Goal: Task Accomplishment & Management: Use online tool/utility

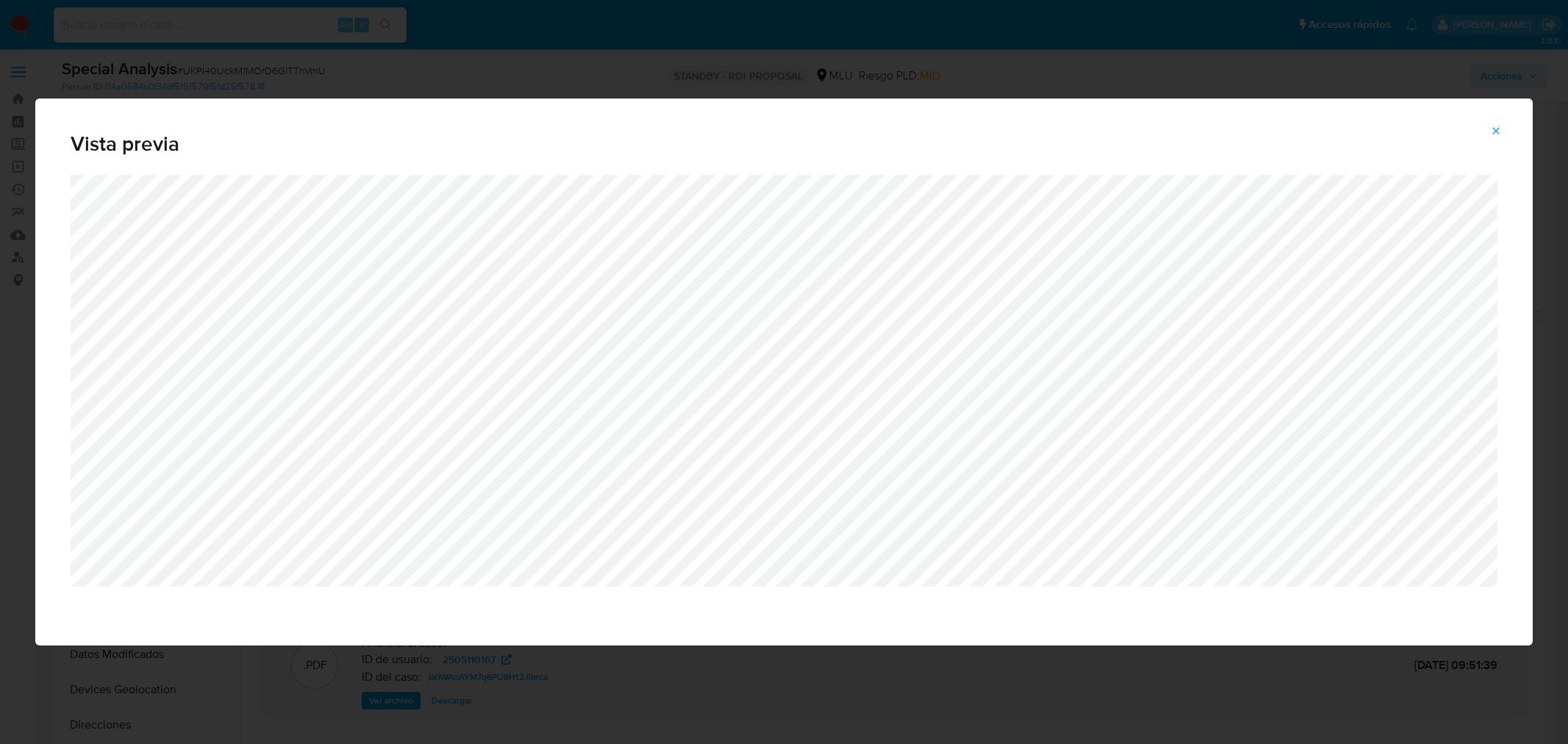
select select "10"
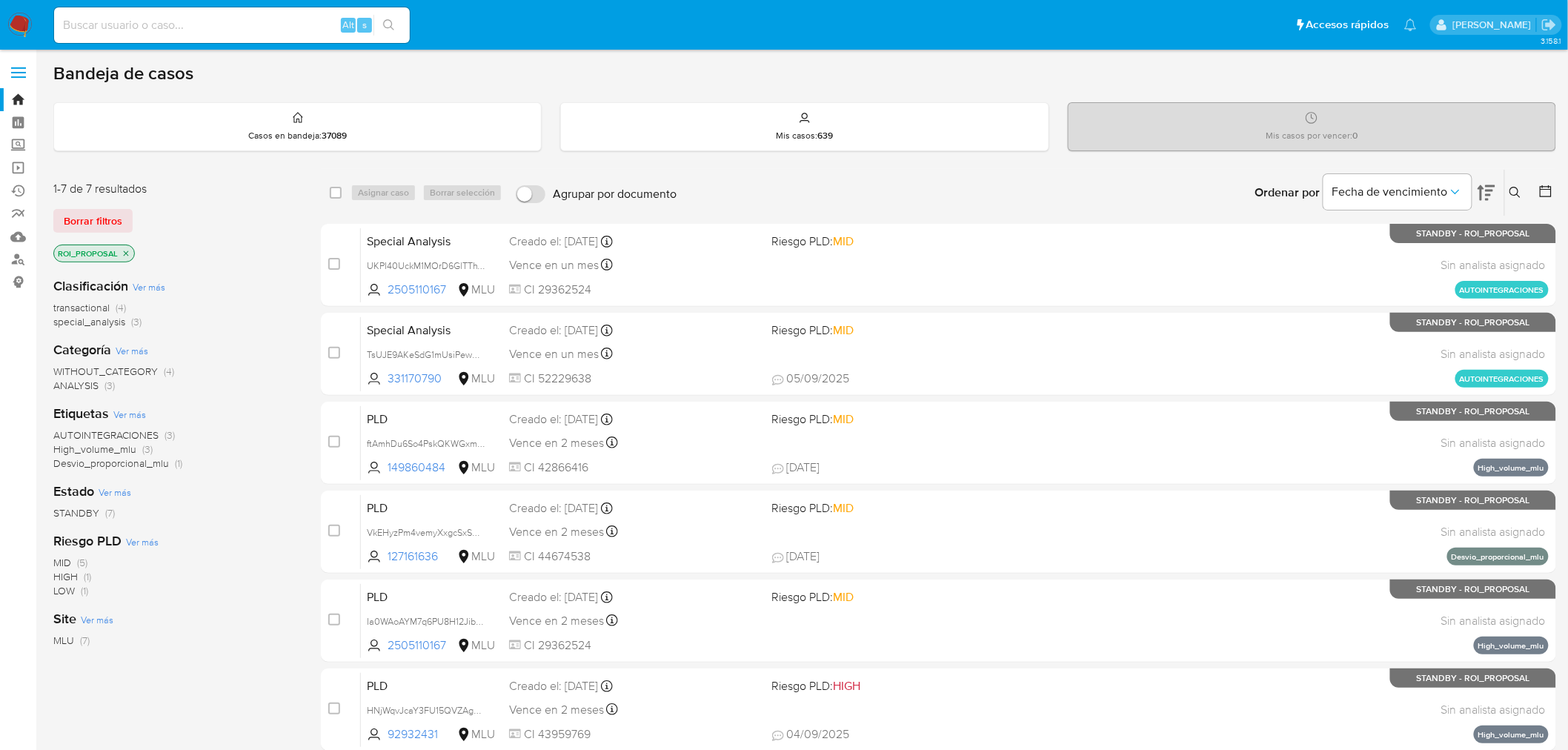
click at [246, 328] on div "Clasificación Ver más transactional (4) special_analysis (3) Categoría Ver más …" at bounding box center [175, 517] width 244 height 503
click at [248, 269] on div "Clasificación Ver más transactional (4) special_analysis (3) Categoría Ver más …" at bounding box center [175, 517] width 244 height 503
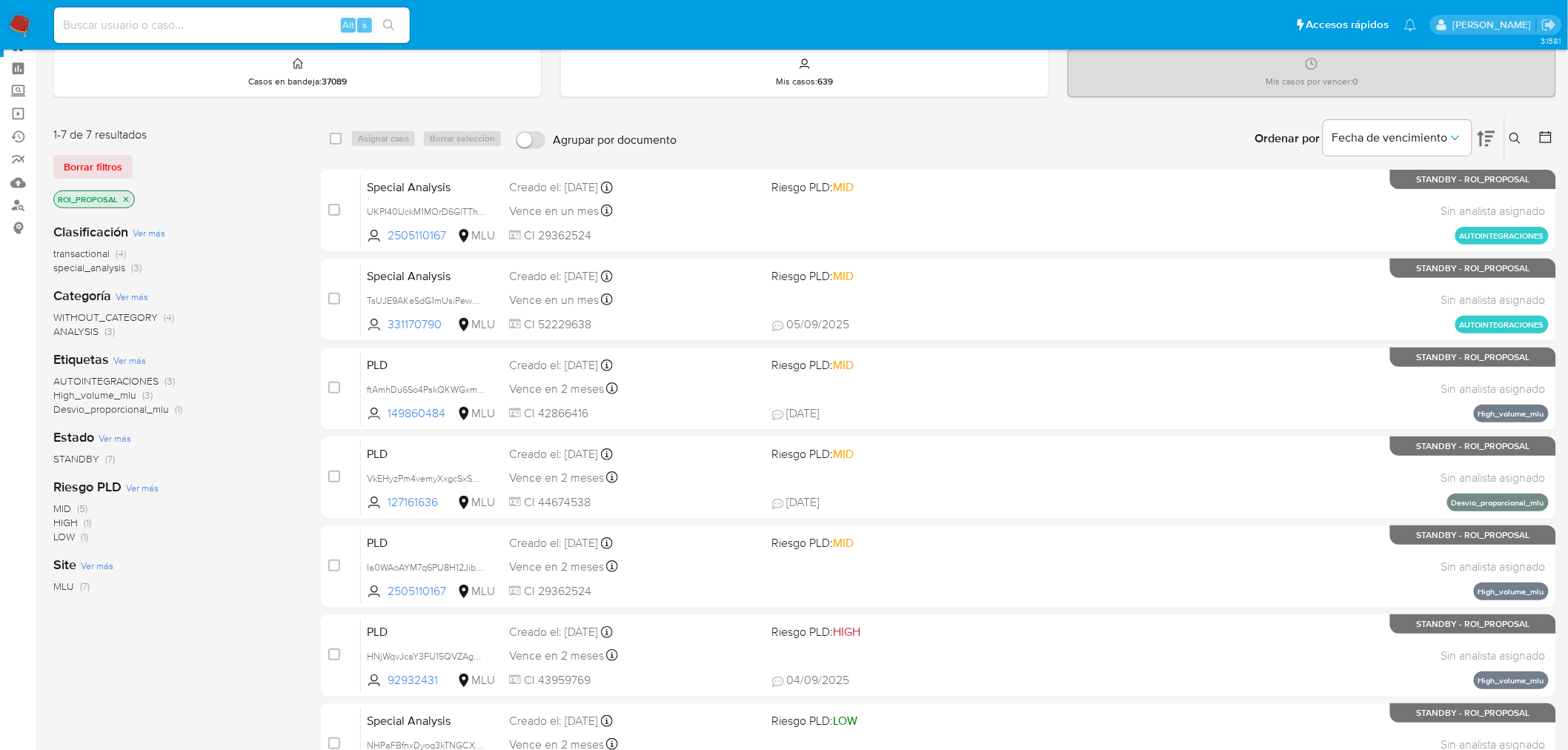
scroll to position [82, 0]
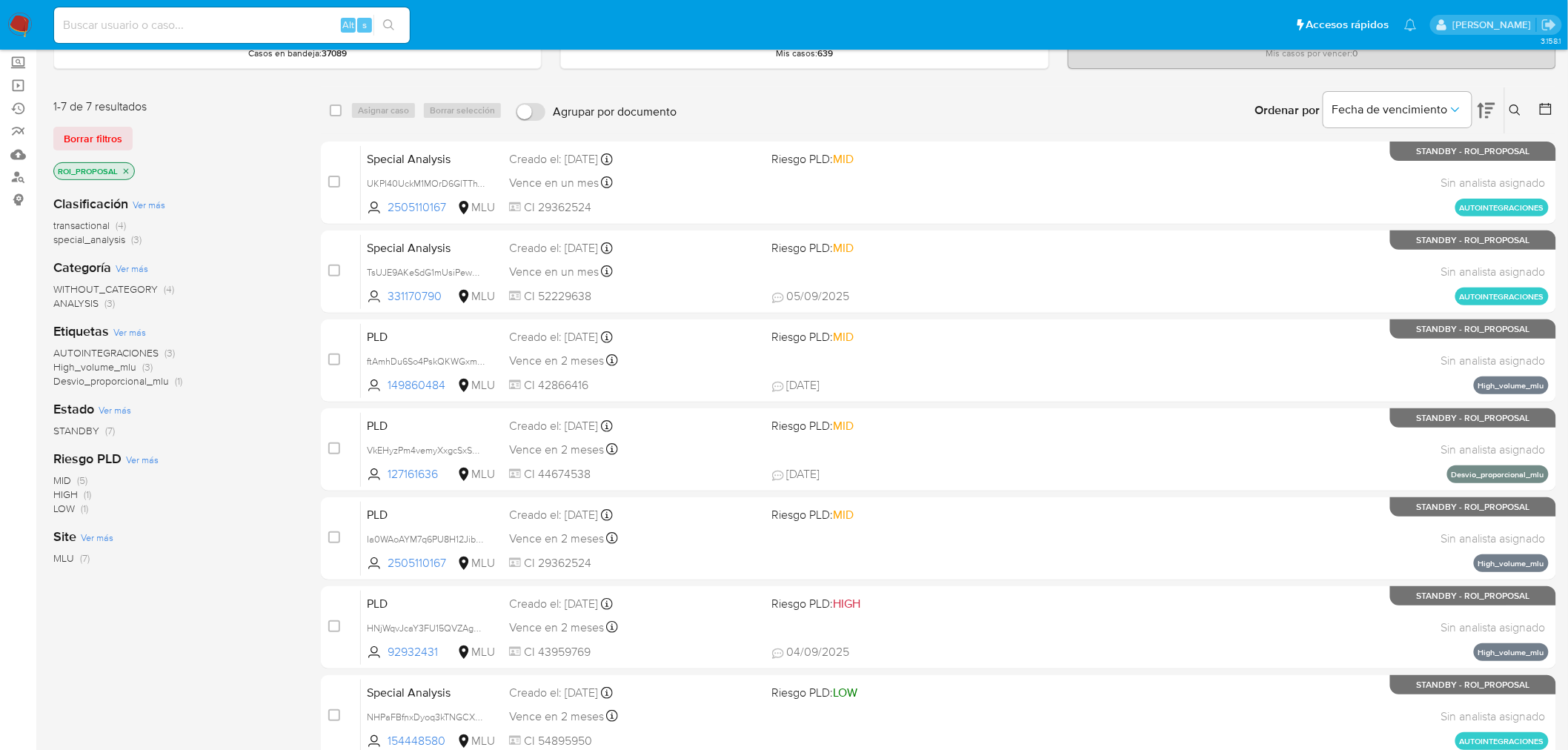
click at [273, 316] on div "Clasificación Ver más transactional (4) special_analysis (3) Categoría Ver más …" at bounding box center [175, 434] width 244 height 503
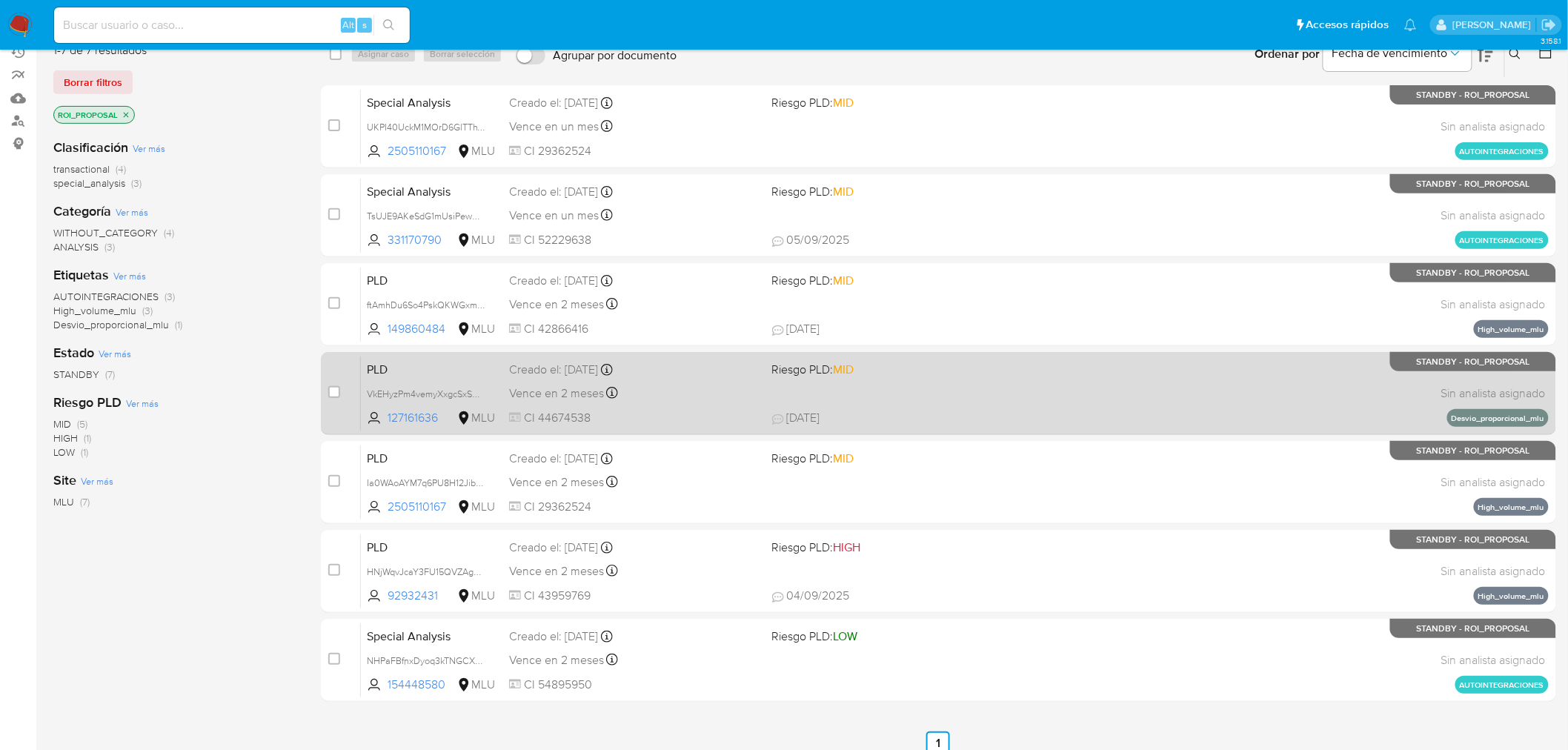
scroll to position [0, 0]
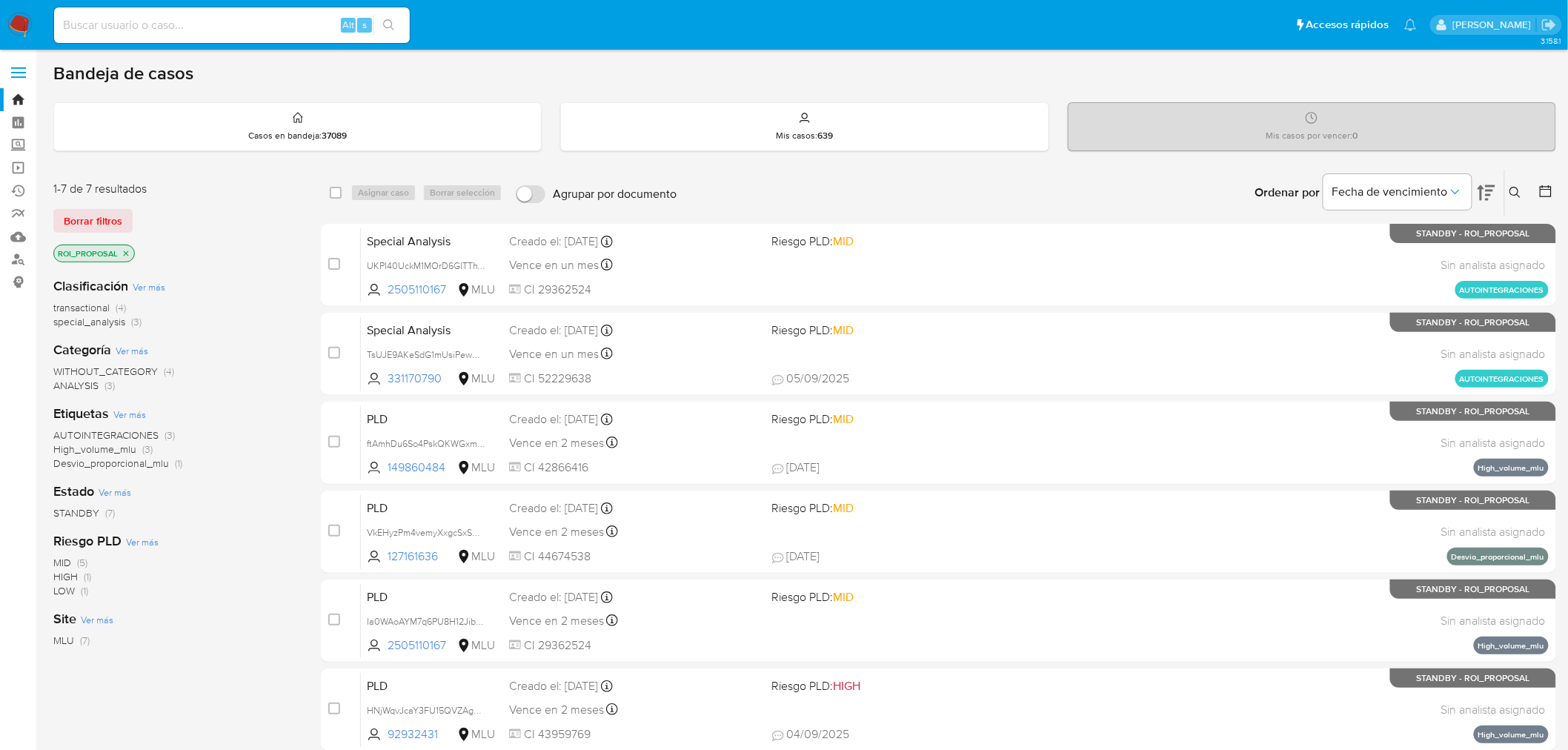
click at [159, 676] on div "Clasificación Ver más transactional (4) special_analysis (3) Categoría Ver más …" at bounding box center [175, 517] width 244 height 503
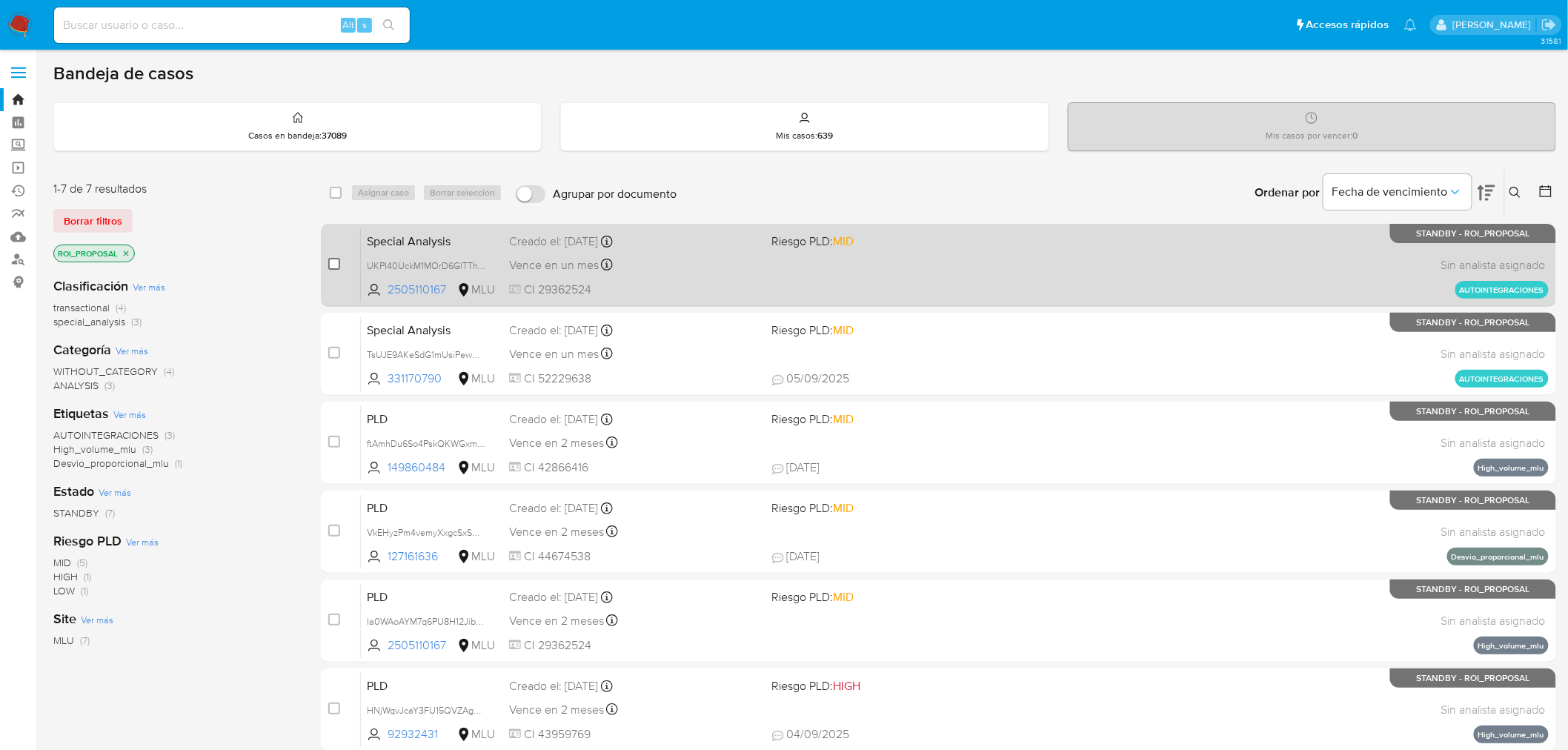
click at [335, 261] on input "checkbox" at bounding box center [335, 264] width 12 height 12
checkbox input "true"
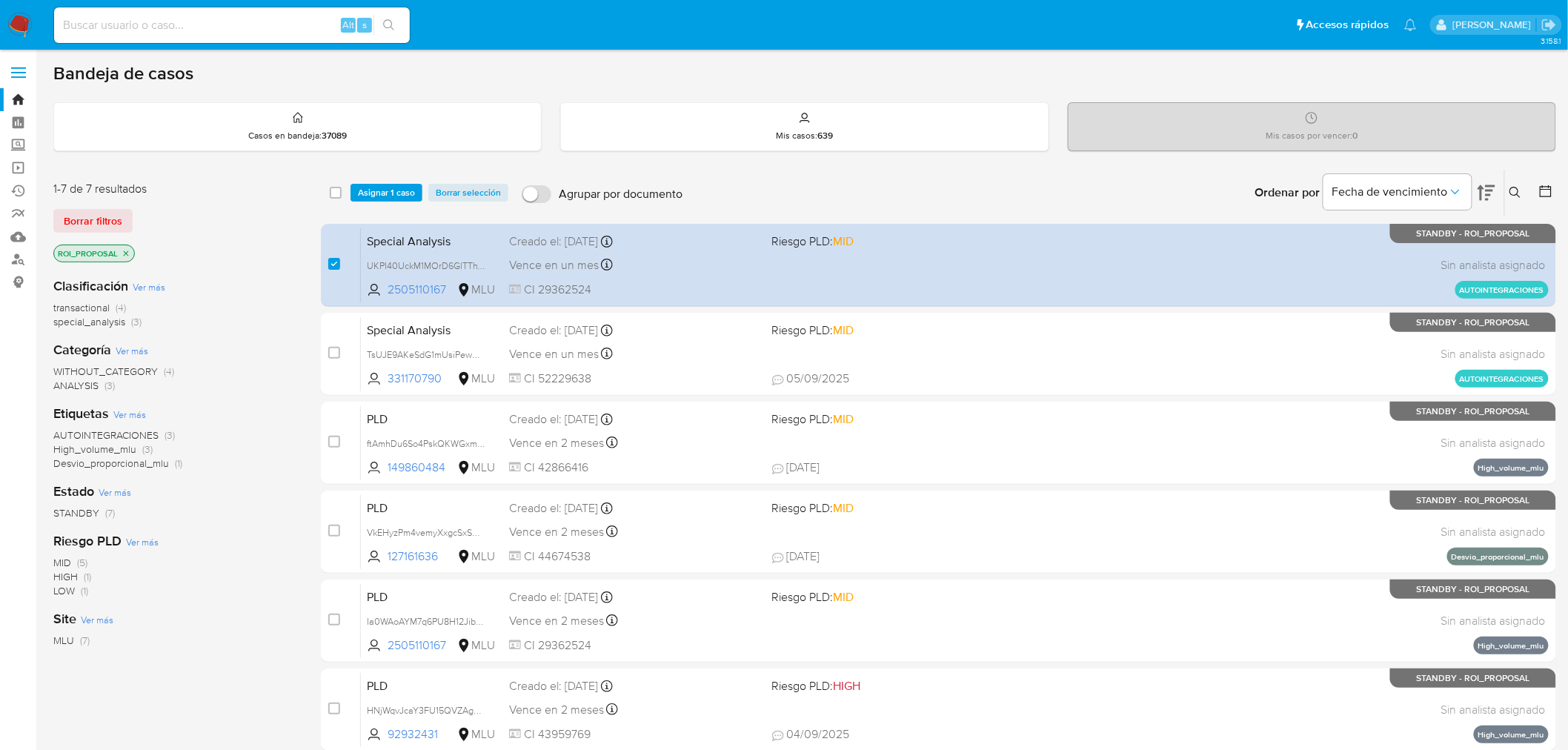
click at [196, 618] on div "Site Ver más MLU (7)" at bounding box center [175, 628] width 244 height 38
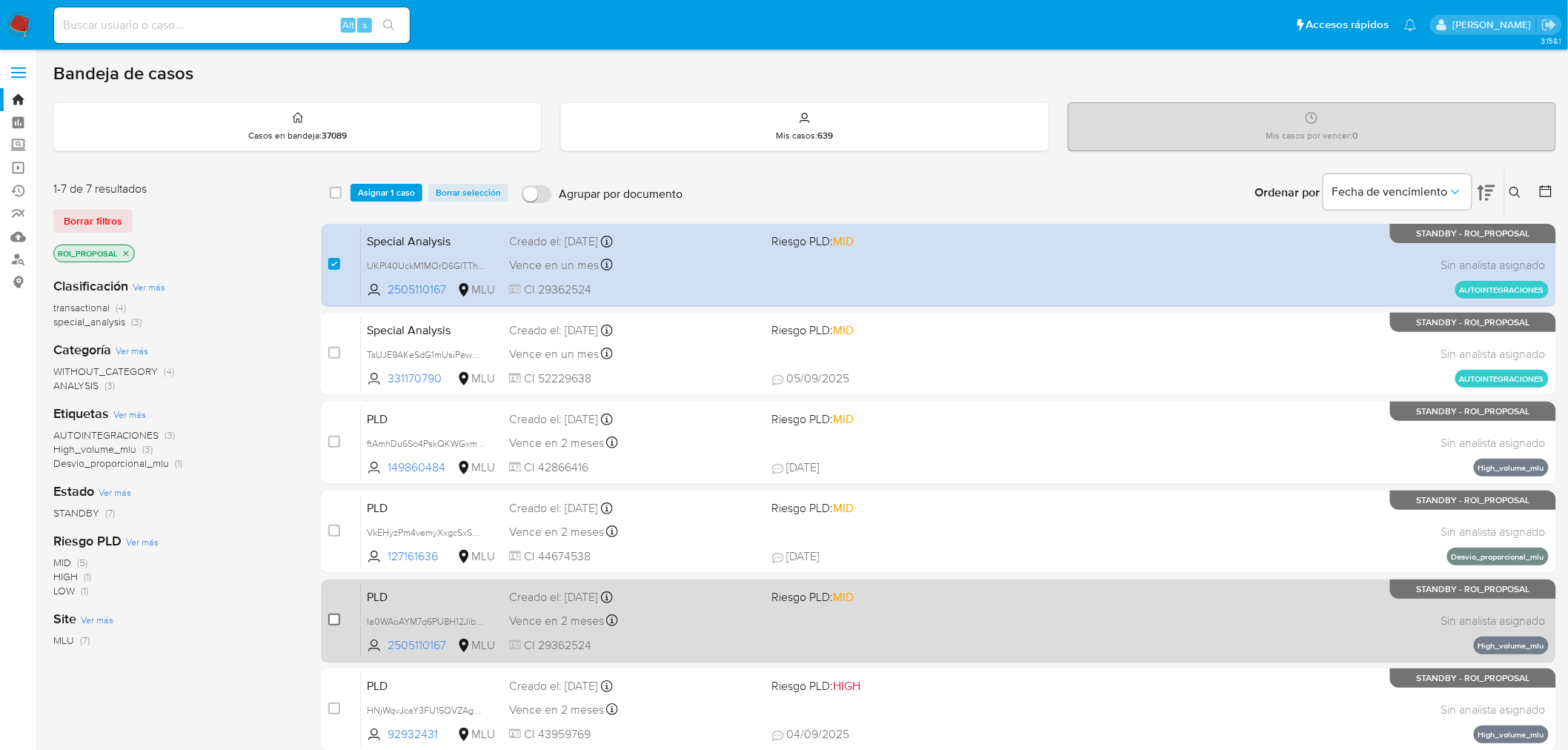
click at [330, 618] on input "checkbox" at bounding box center [335, 619] width 12 height 12
checkbox input "true"
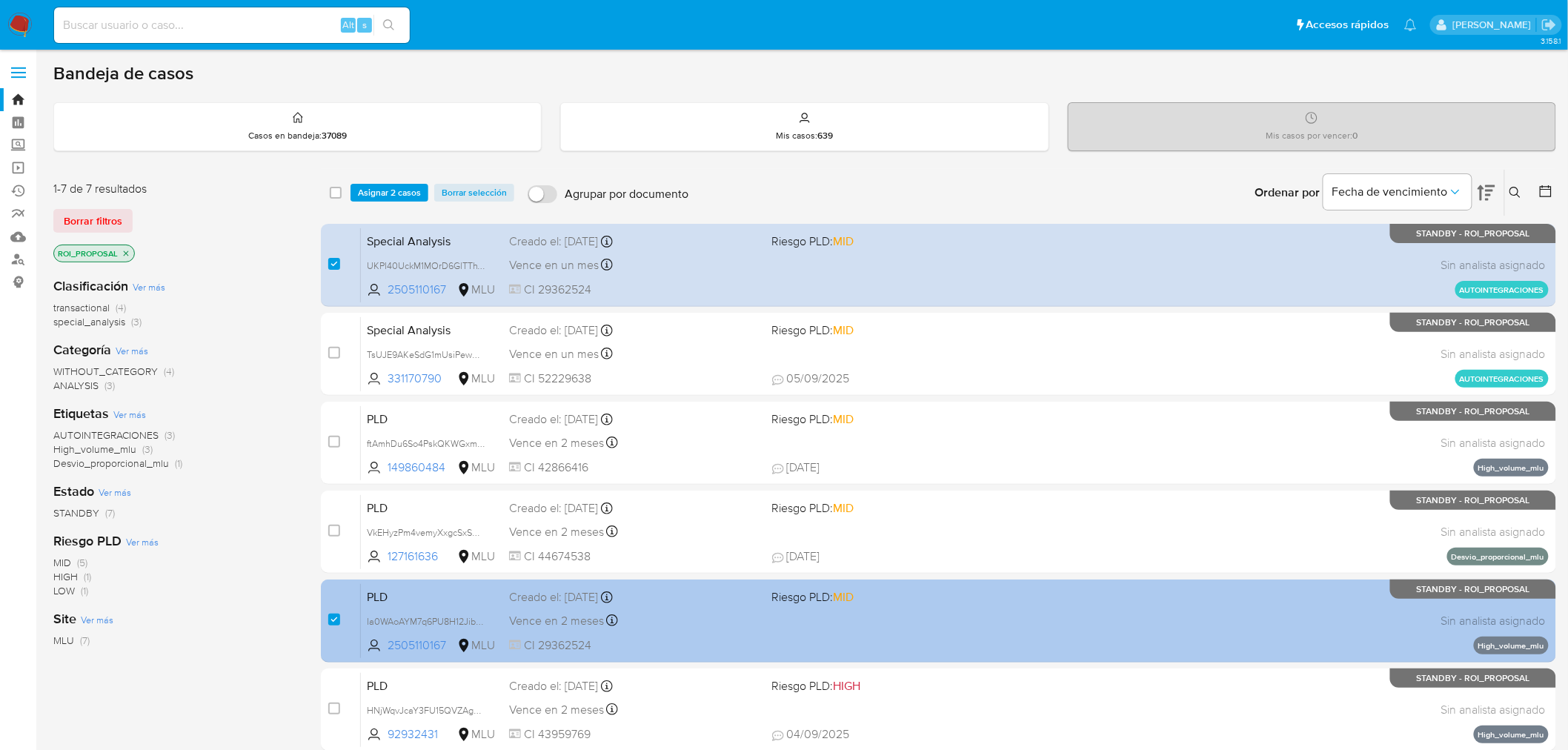
click at [840, 618] on div "PLD Ia0WAoAYM7q6PU8H12Jibrca 2505110167 MLU Riesgo PLD: MID Creado el: 12/08/20…" at bounding box center [954, 620] width 1188 height 75
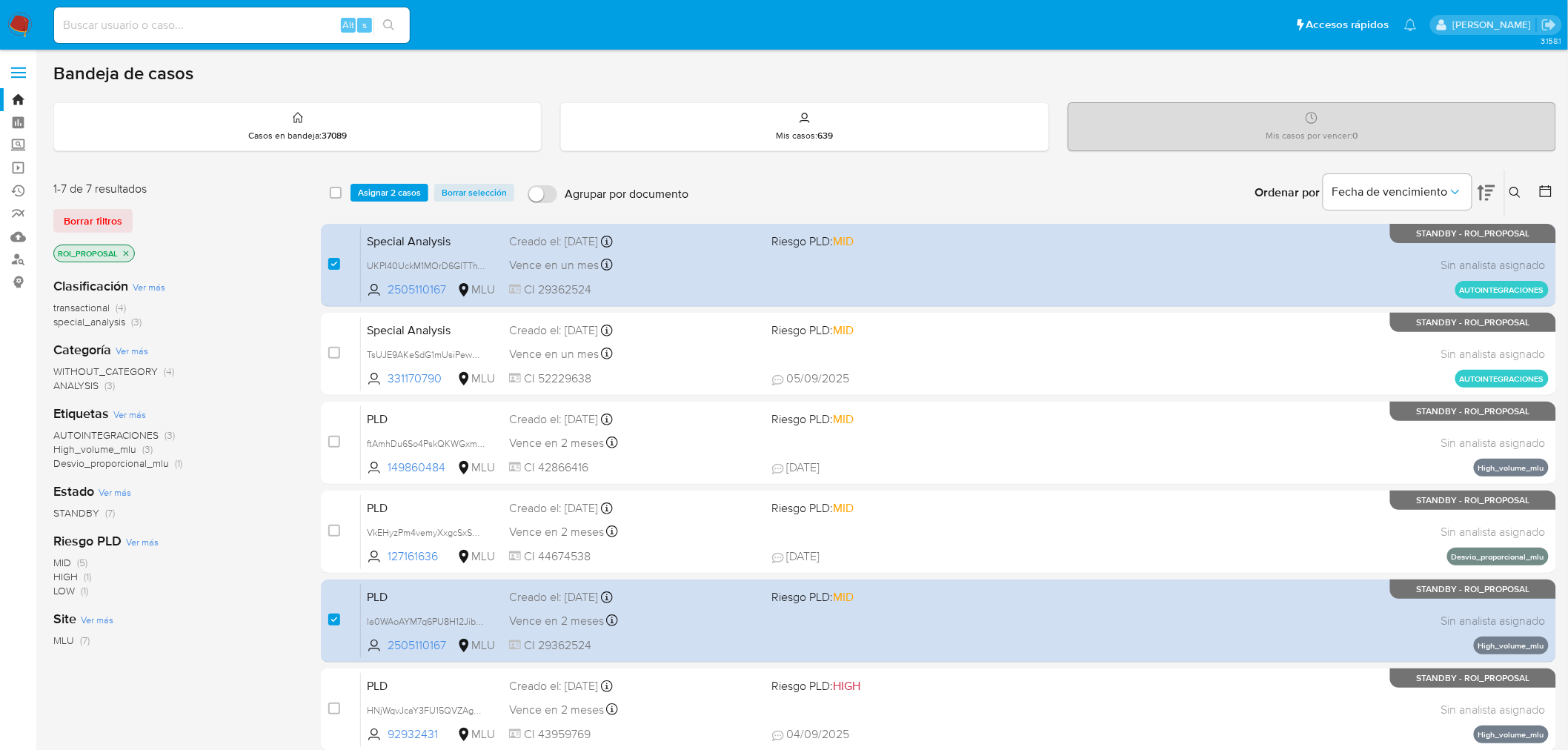
click at [367, 190] on span "Asignar 2 casos" at bounding box center [389, 192] width 63 height 15
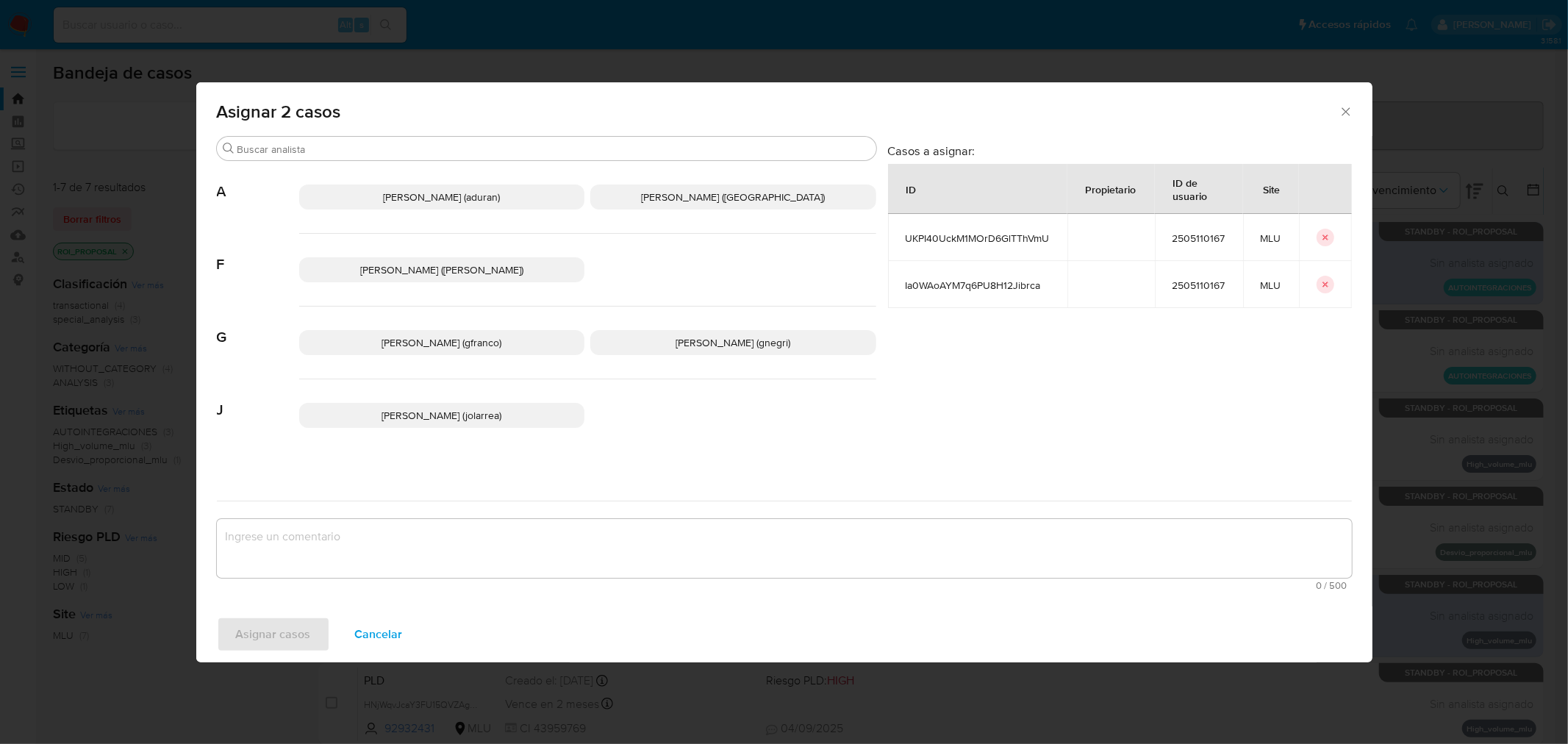
click at [456, 350] on p "Giorgio Franco Cabrera (gfranco)" at bounding box center [442, 342] width 286 height 25
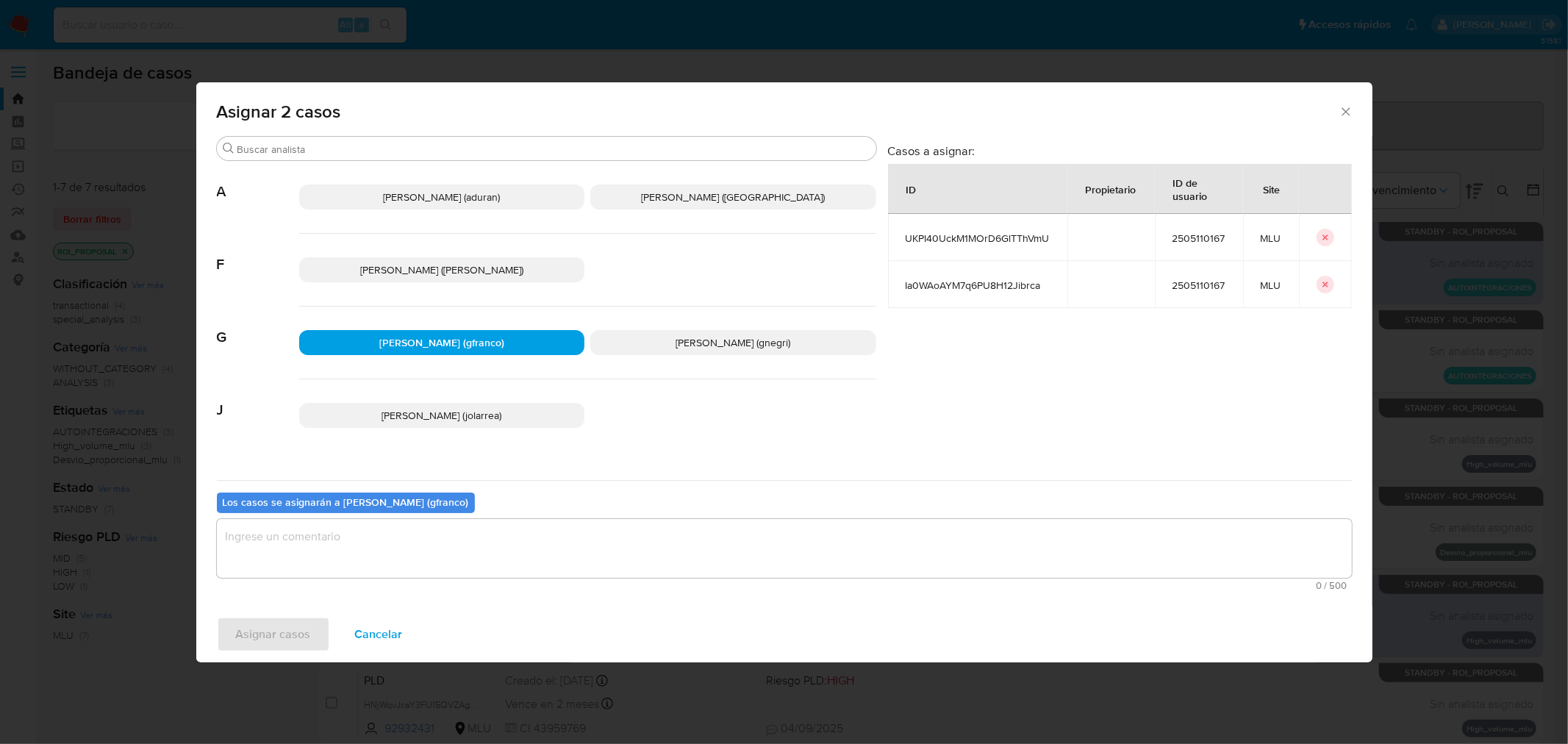
click at [453, 552] on textarea "assign-modal" at bounding box center [784, 548] width 1135 height 59
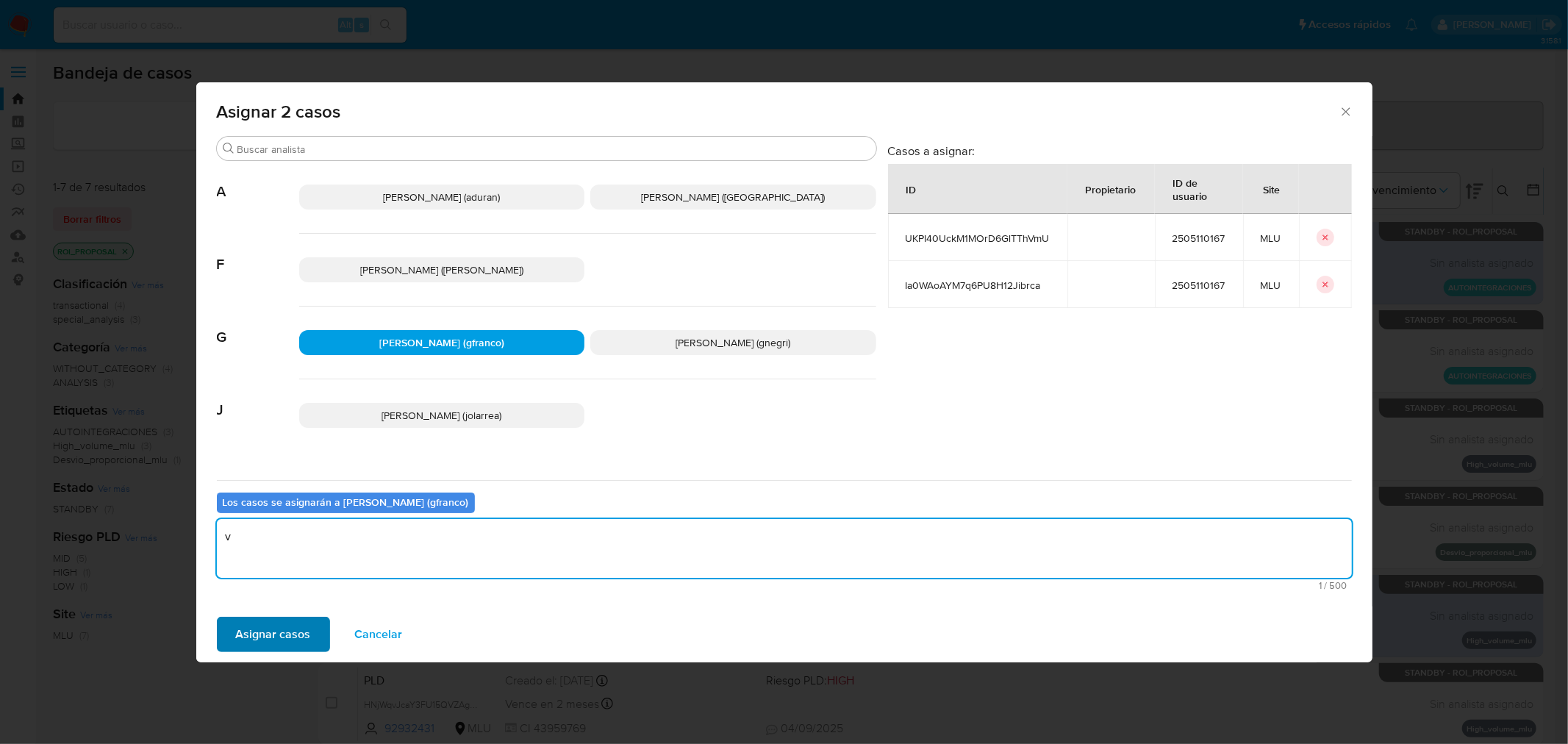
type textarea "v"
click at [283, 629] on span "Asignar casos" at bounding box center [274, 635] width 75 height 32
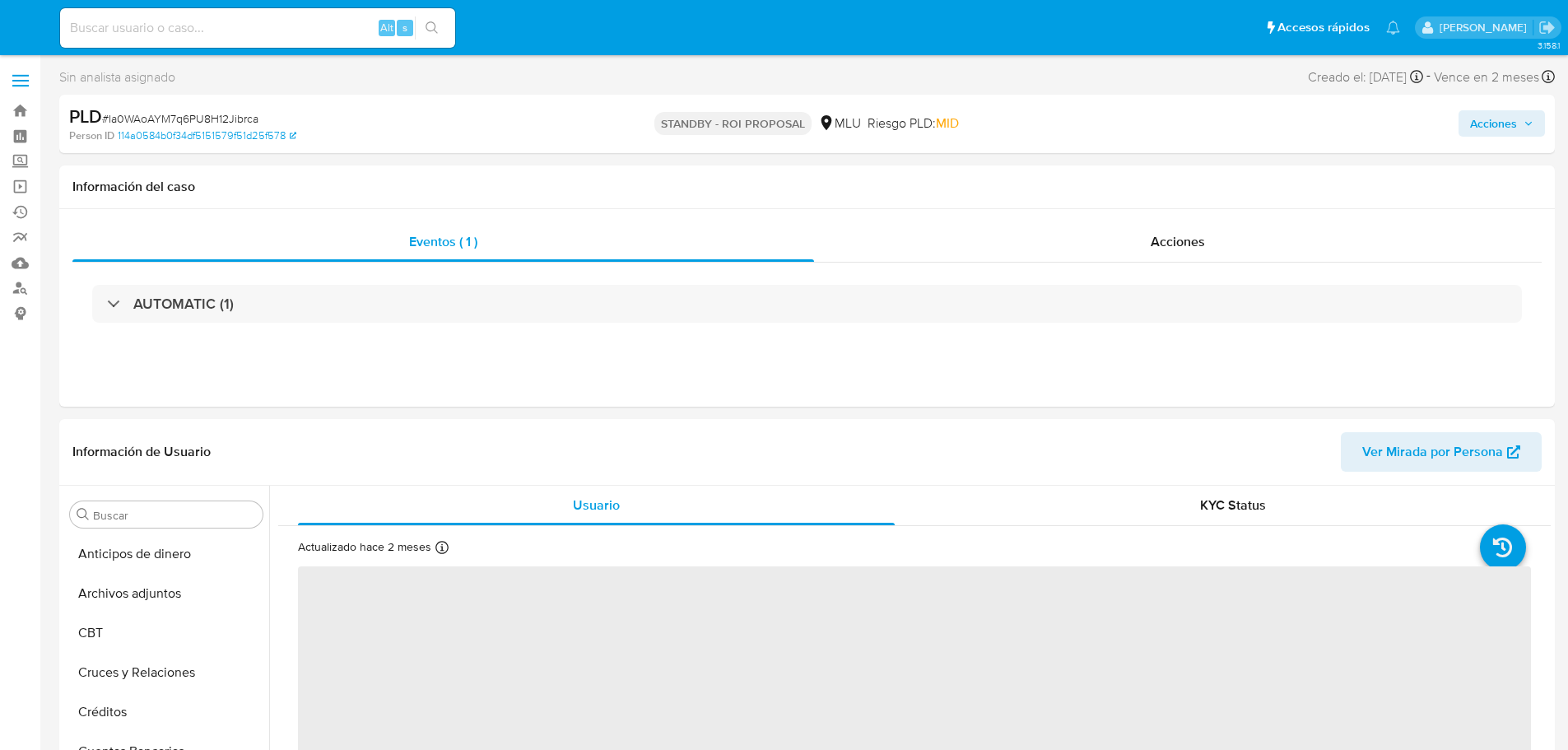
select select "10"
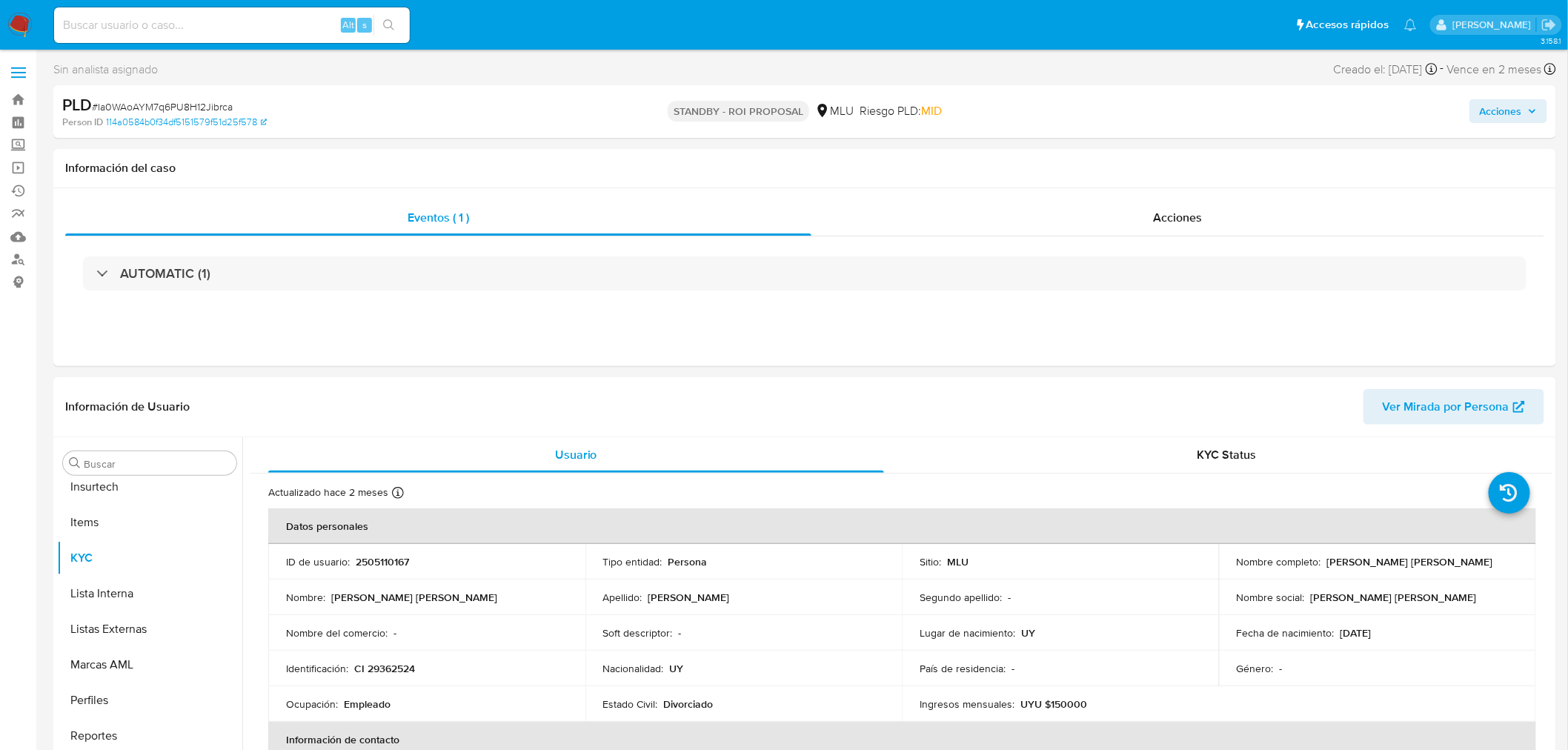
scroll to position [660, 0]
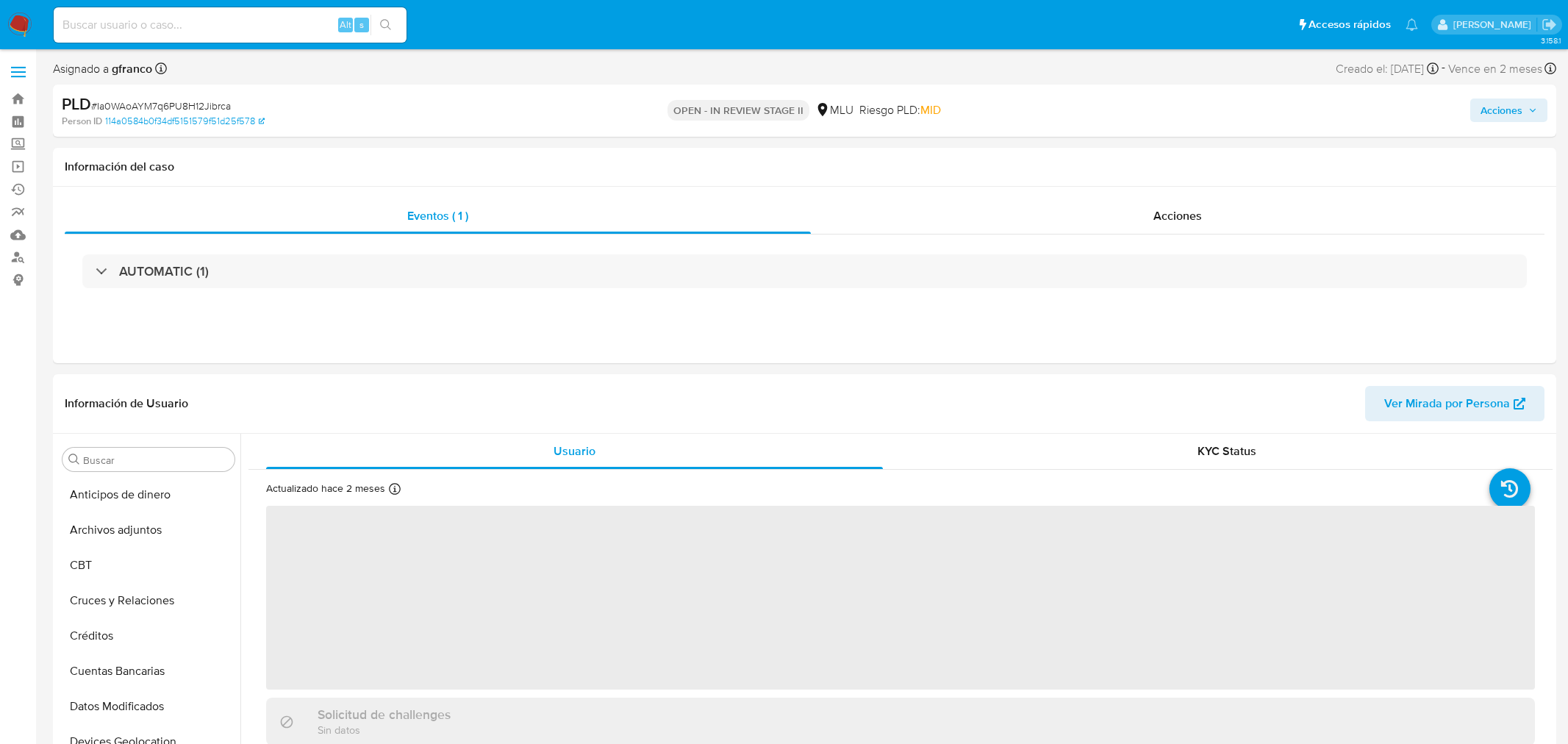
select select "10"
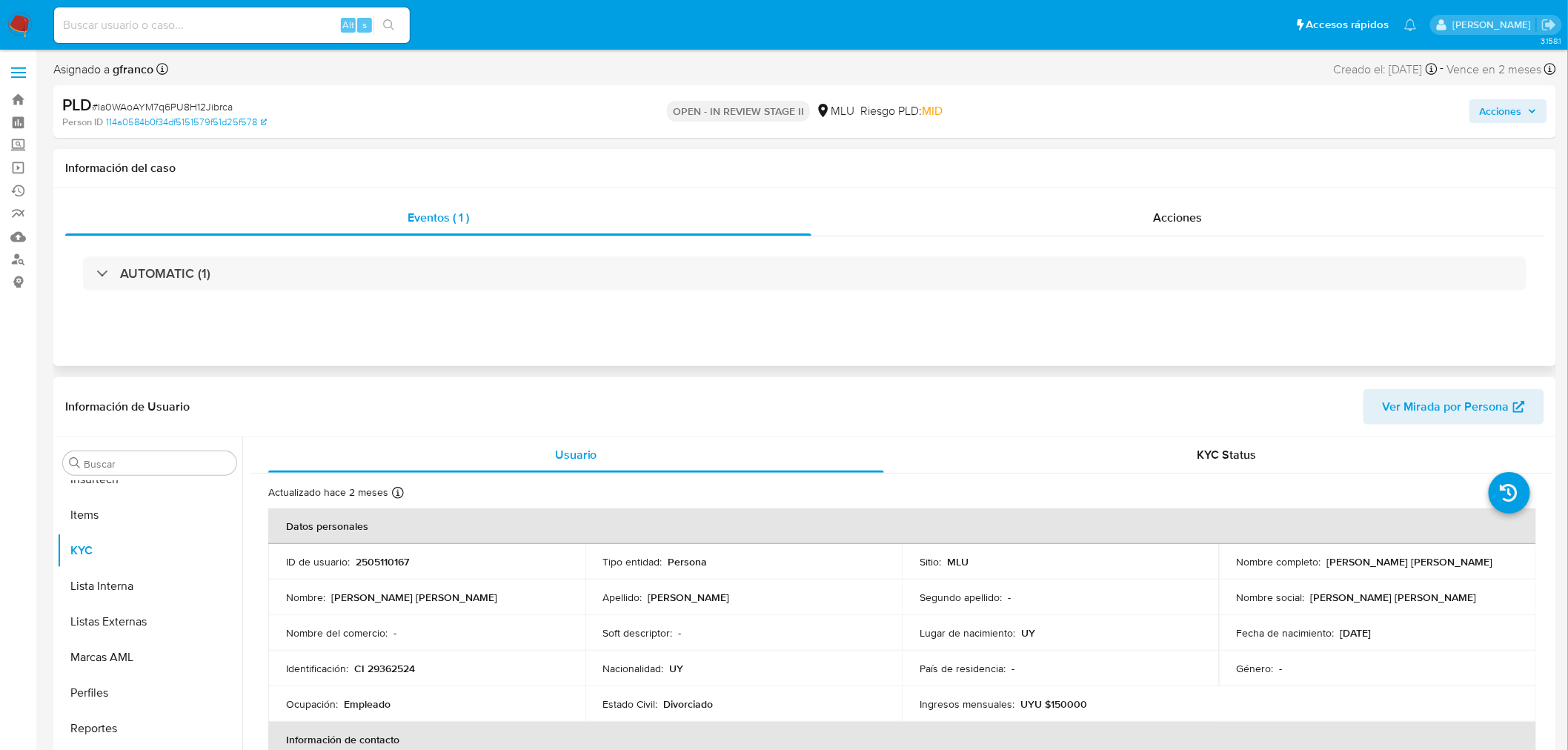
scroll to position [660, 0]
click at [1483, 94] on div "Acciones" at bounding box center [1301, 111] width 492 height 34
drag, startPoint x: 1490, startPoint y: 103, endPoint x: 1483, endPoint y: 108, distance: 8.6
click at [1491, 103] on span "Acciones" at bounding box center [1501, 110] width 42 height 23
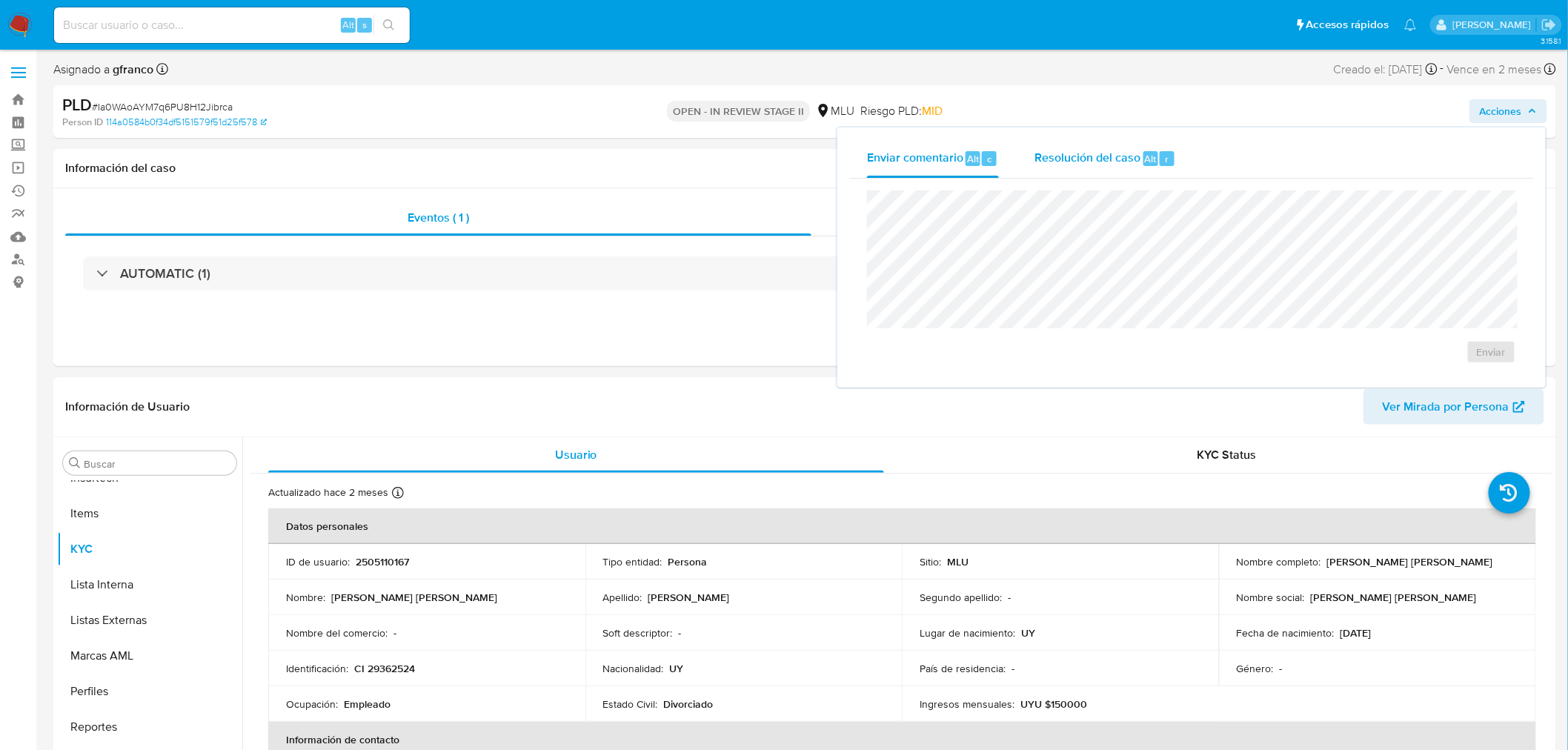
click at [1098, 158] on span "Resolución del caso" at bounding box center [1088, 159] width 106 height 17
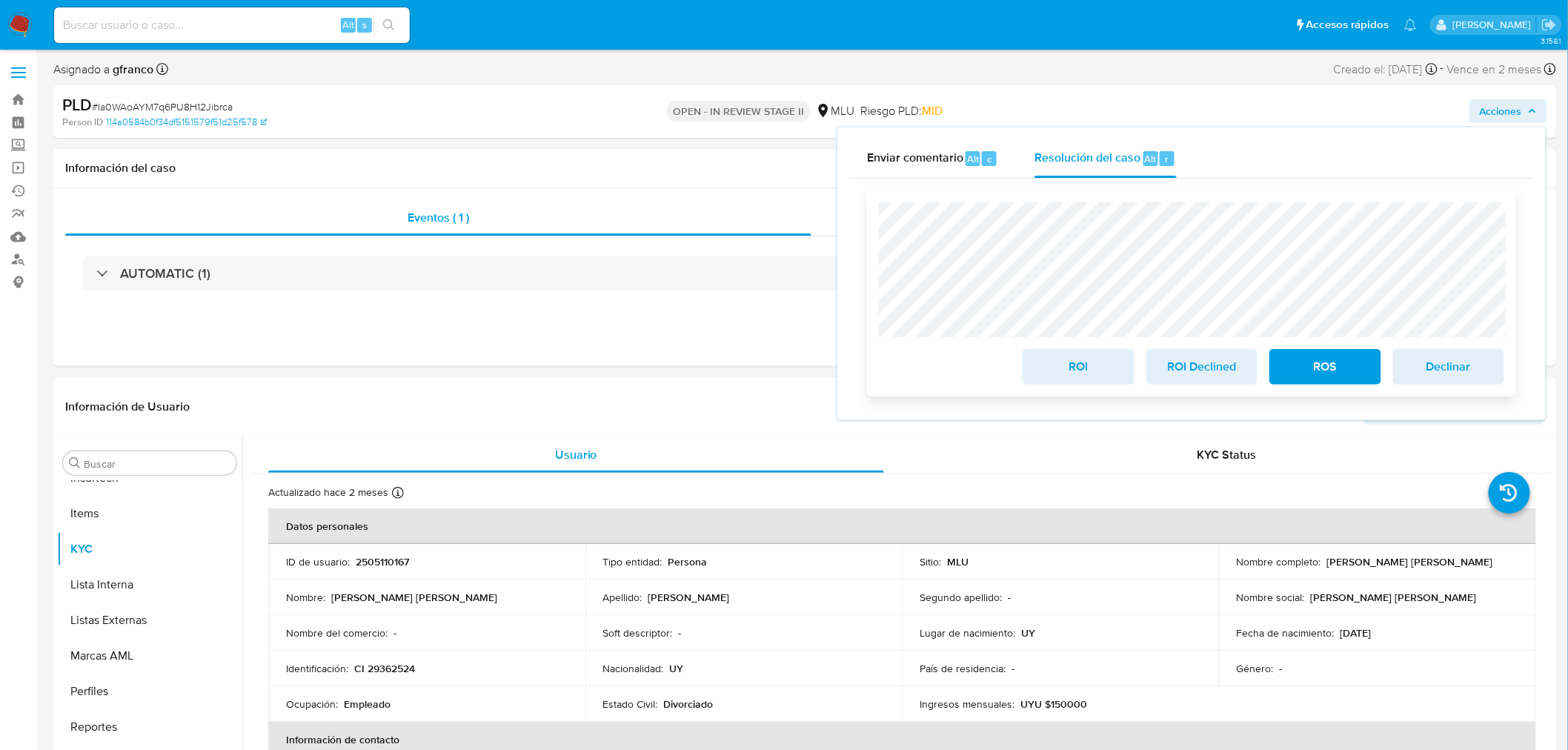
click at [1216, 371] on span "ROI Declined" at bounding box center [1202, 366] width 72 height 33
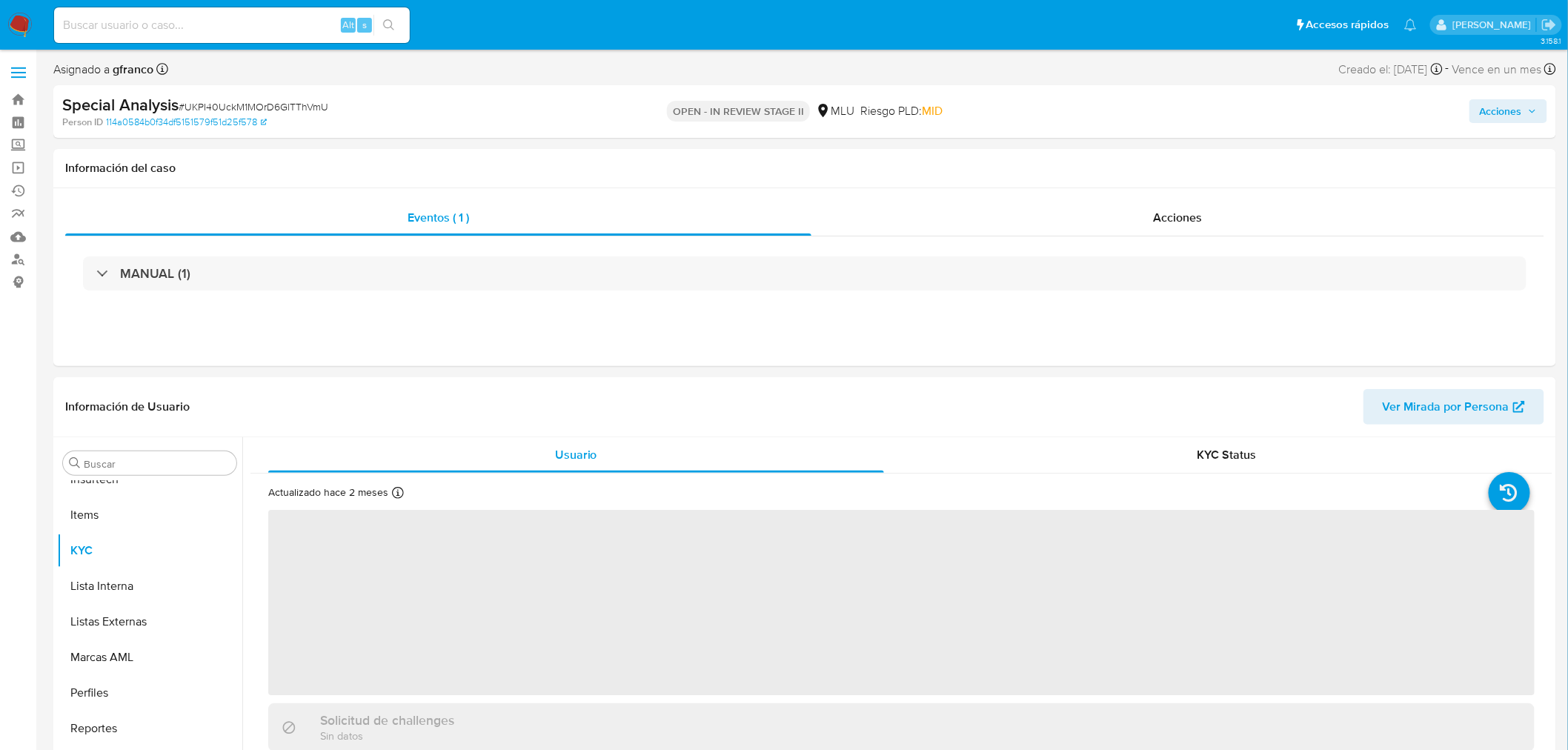
scroll to position [660, 0]
select select "10"
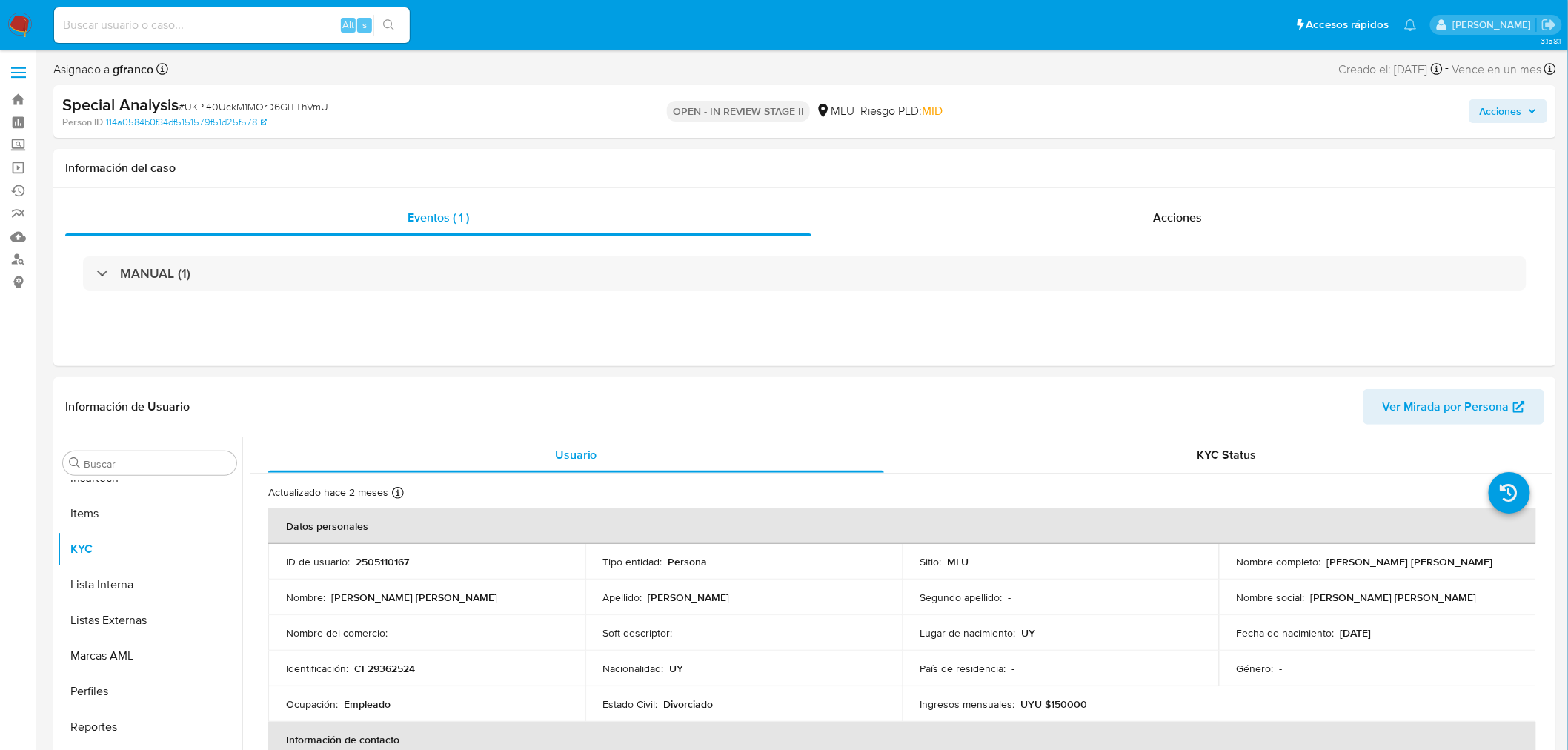
drag, startPoint x: 1533, startPoint y: 105, endPoint x: 1523, endPoint y: 105, distance: 10.0
click at [1533, 105] on span "Acciones" at bounding box center [1508, 111] width 57 height 21
click at [1165, 152] on span "r" at bounding box center [1167, 159] width 3 height 14
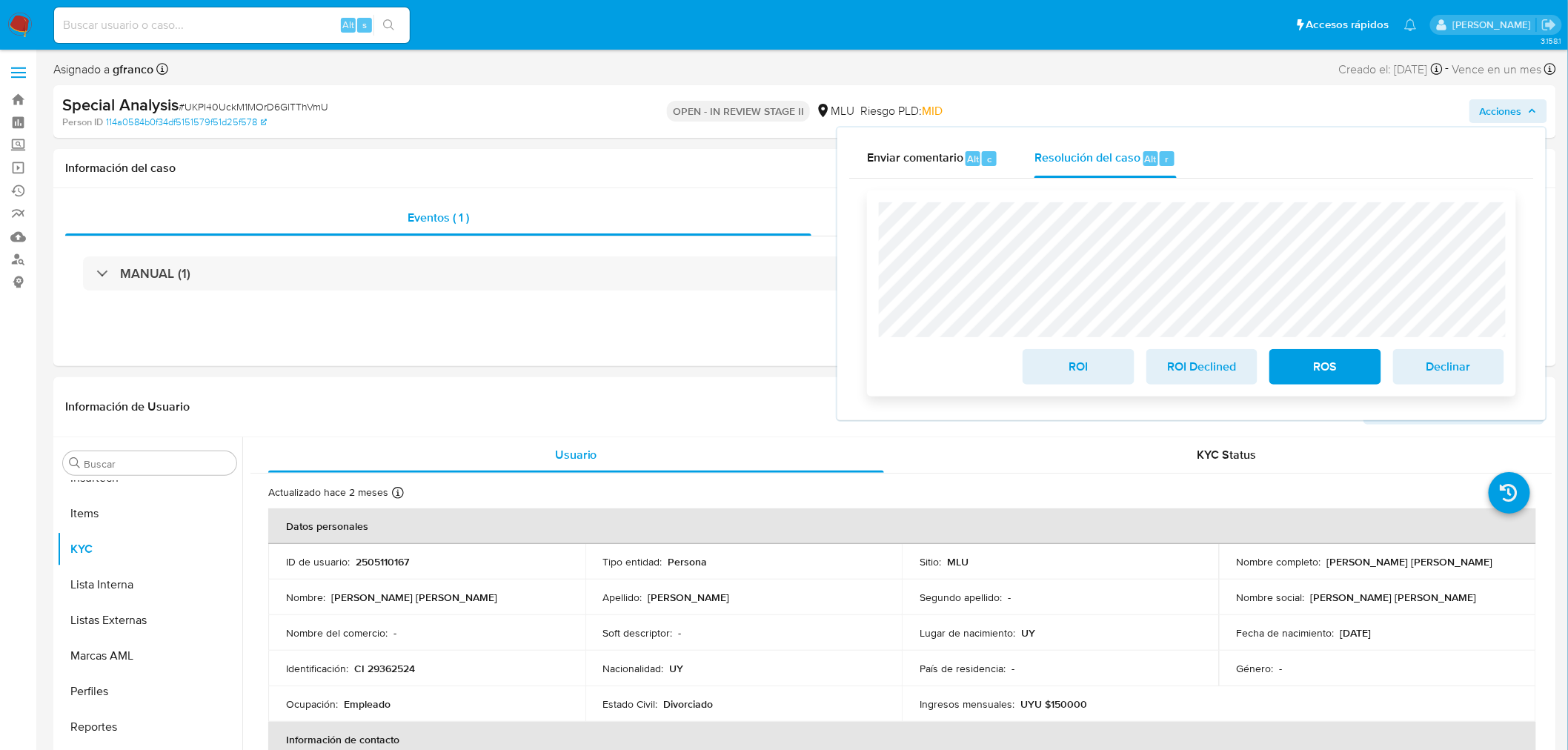
click at [1189, 373] on span "ROI Declined" at bounding box center [1202, 366] width 72 height 33
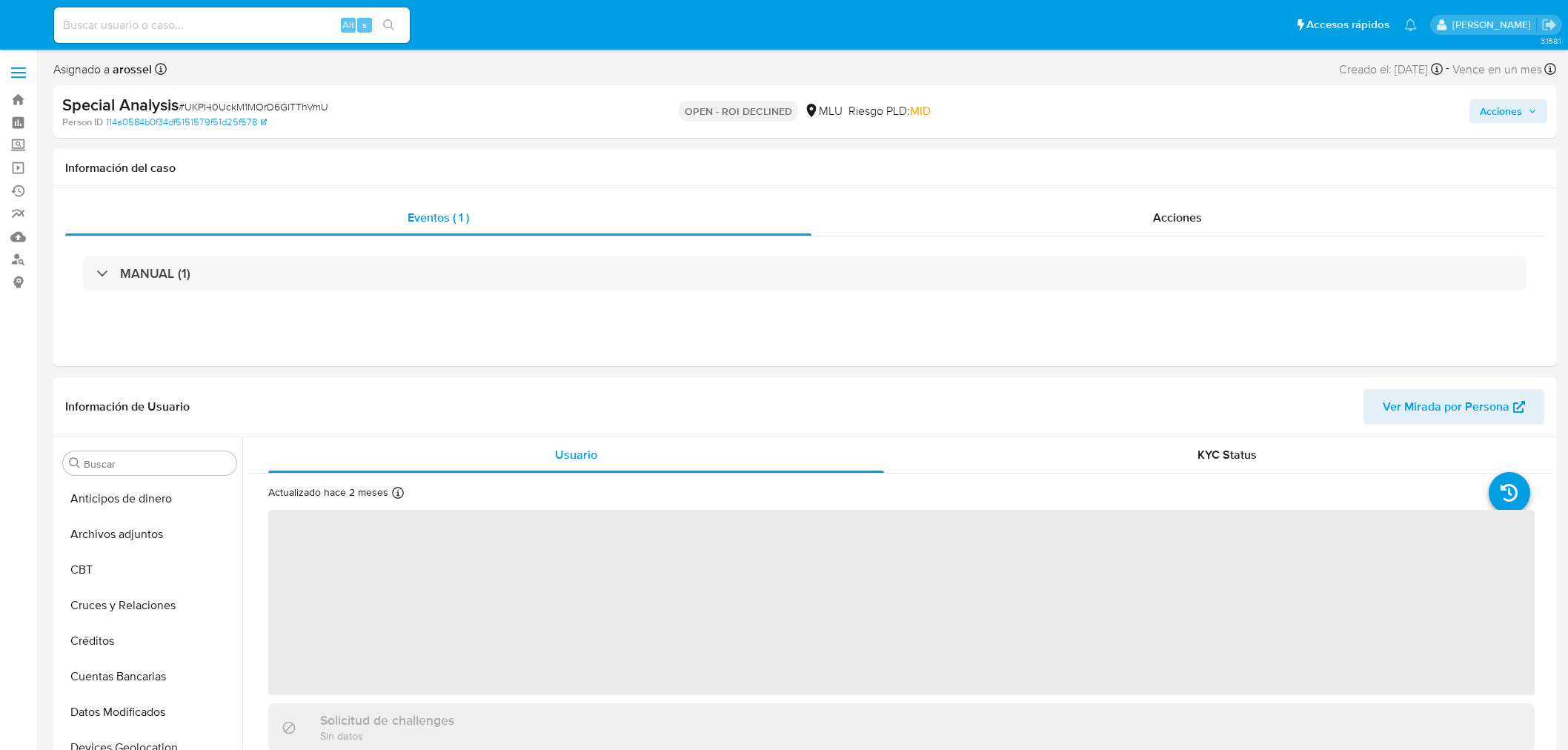
select select "10"
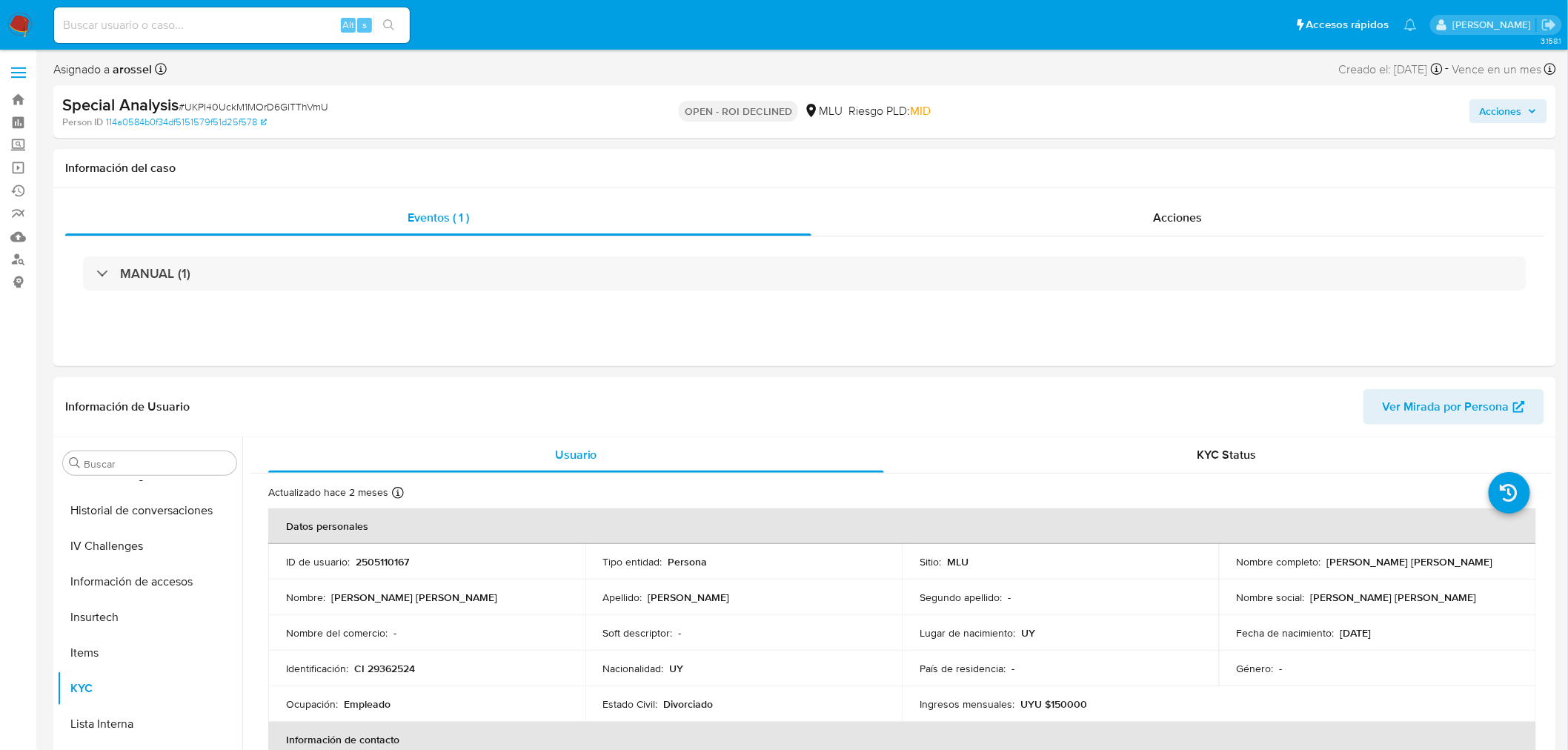
scroll to position [628, 0]
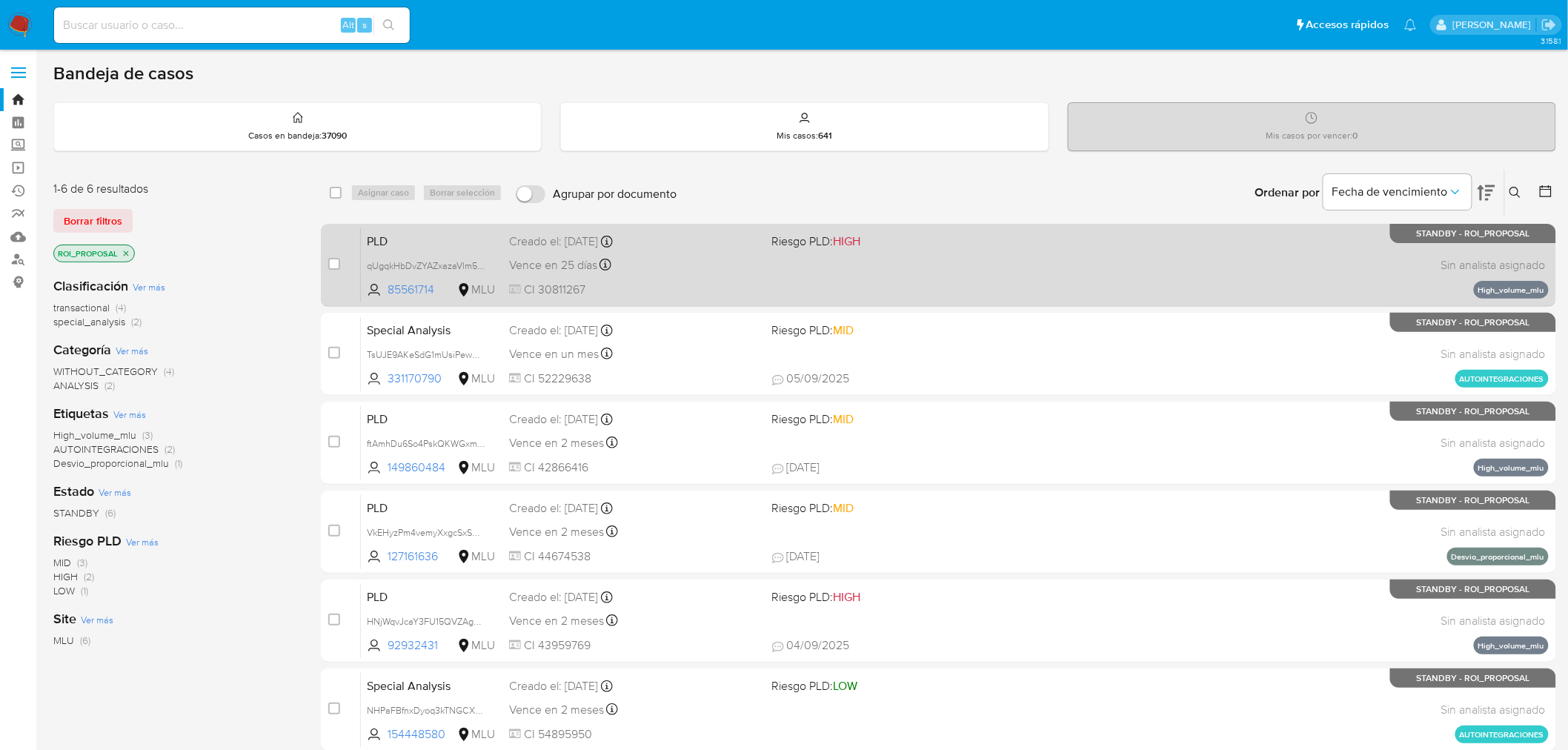
click at [925, 243] on span "Riesgo PLD: HIGH" at bounding box center [897, 240] width 251 height 19
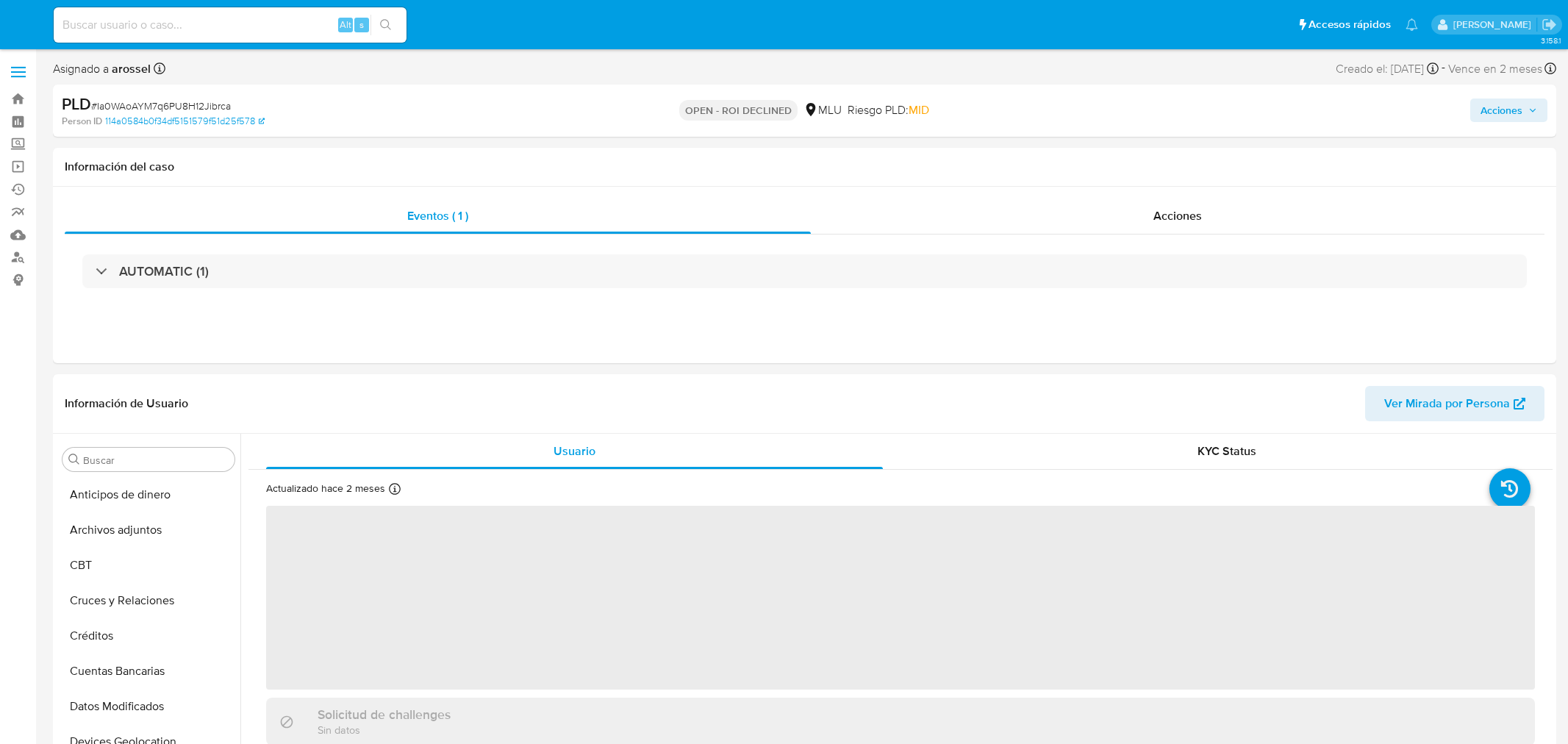
select select "10"
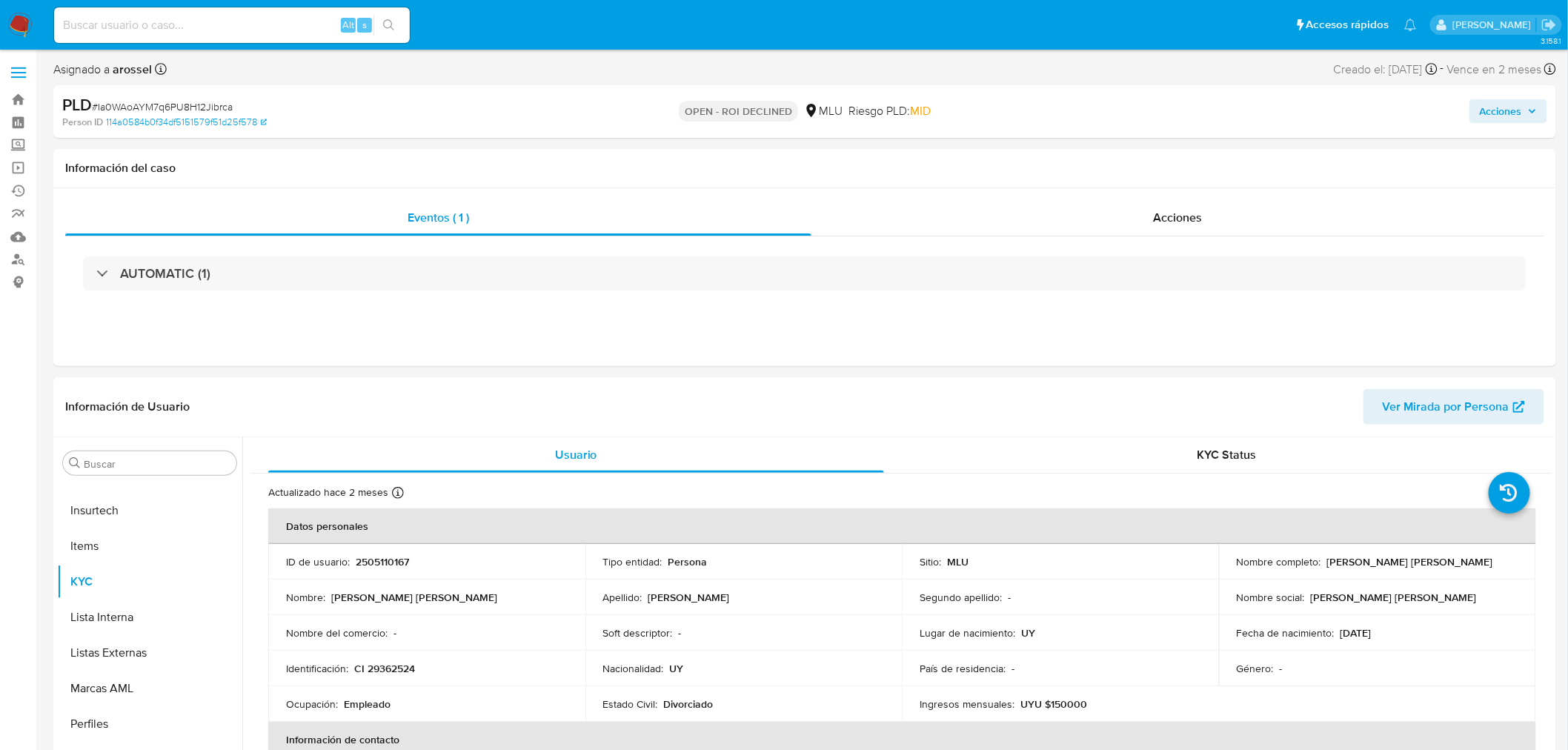
scroll to position [660, 0]
select select "10"
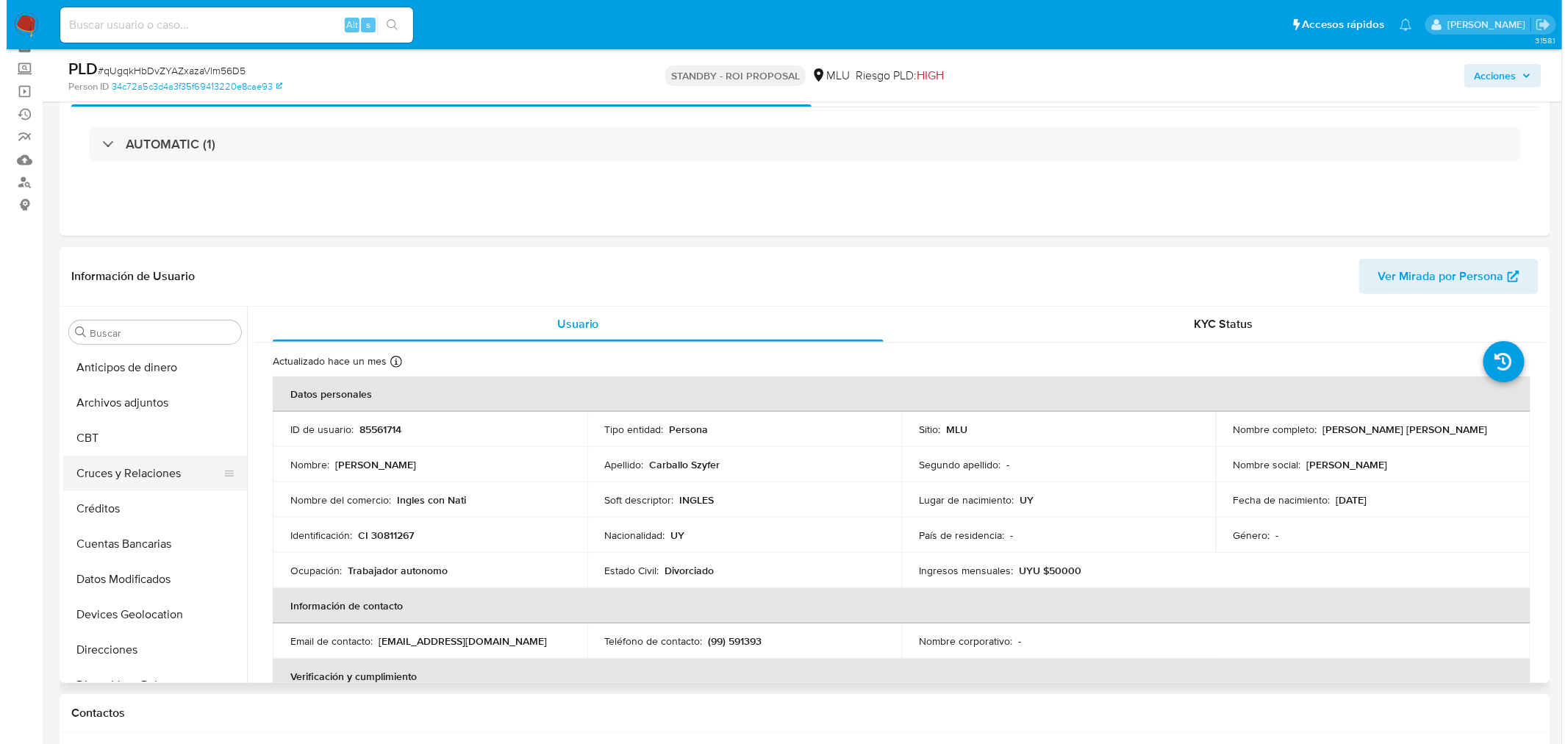
scroll to position [163, 0]
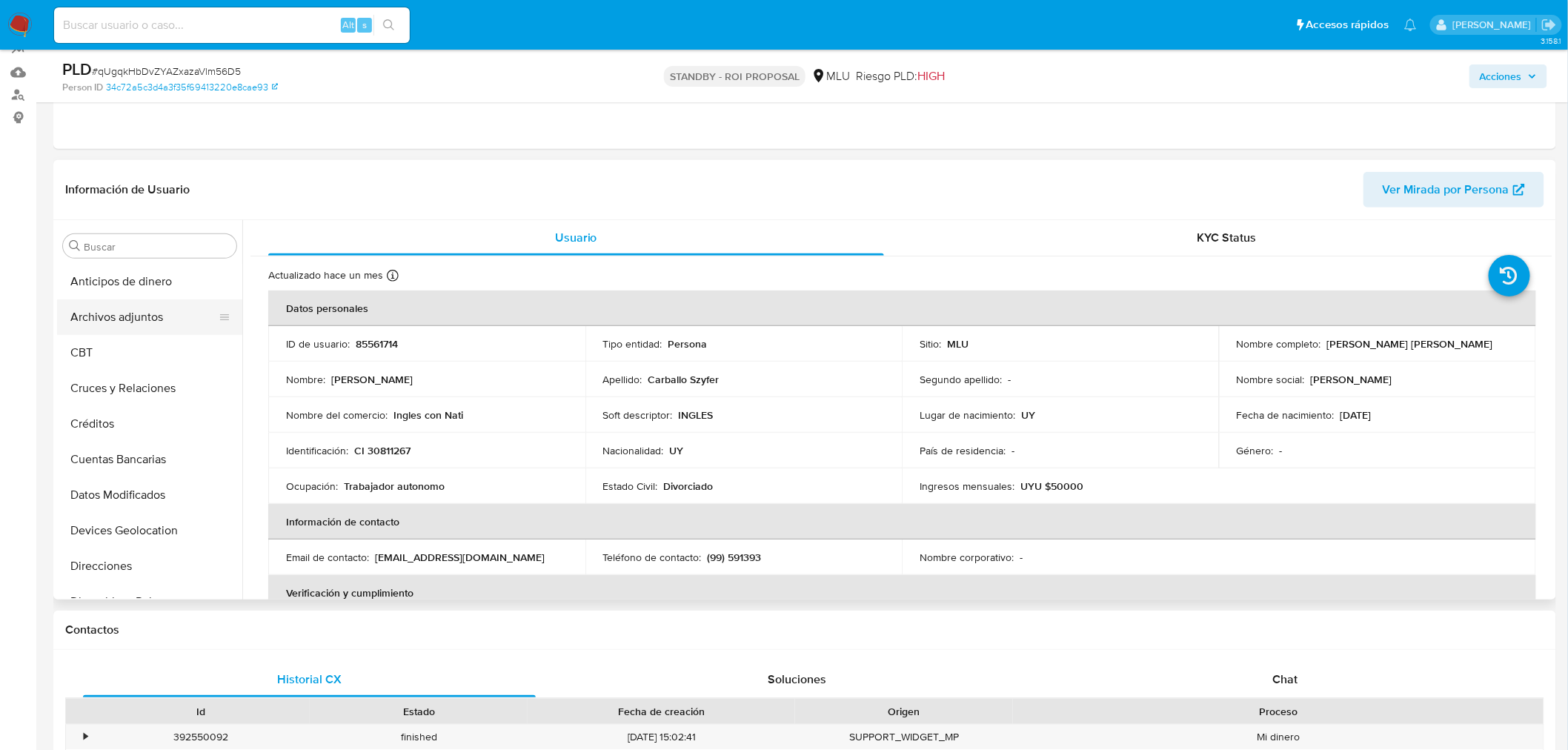
click at [160, 322] on button "Archivos adjuntos" at bounding box center [143, 316] width 173 height 35
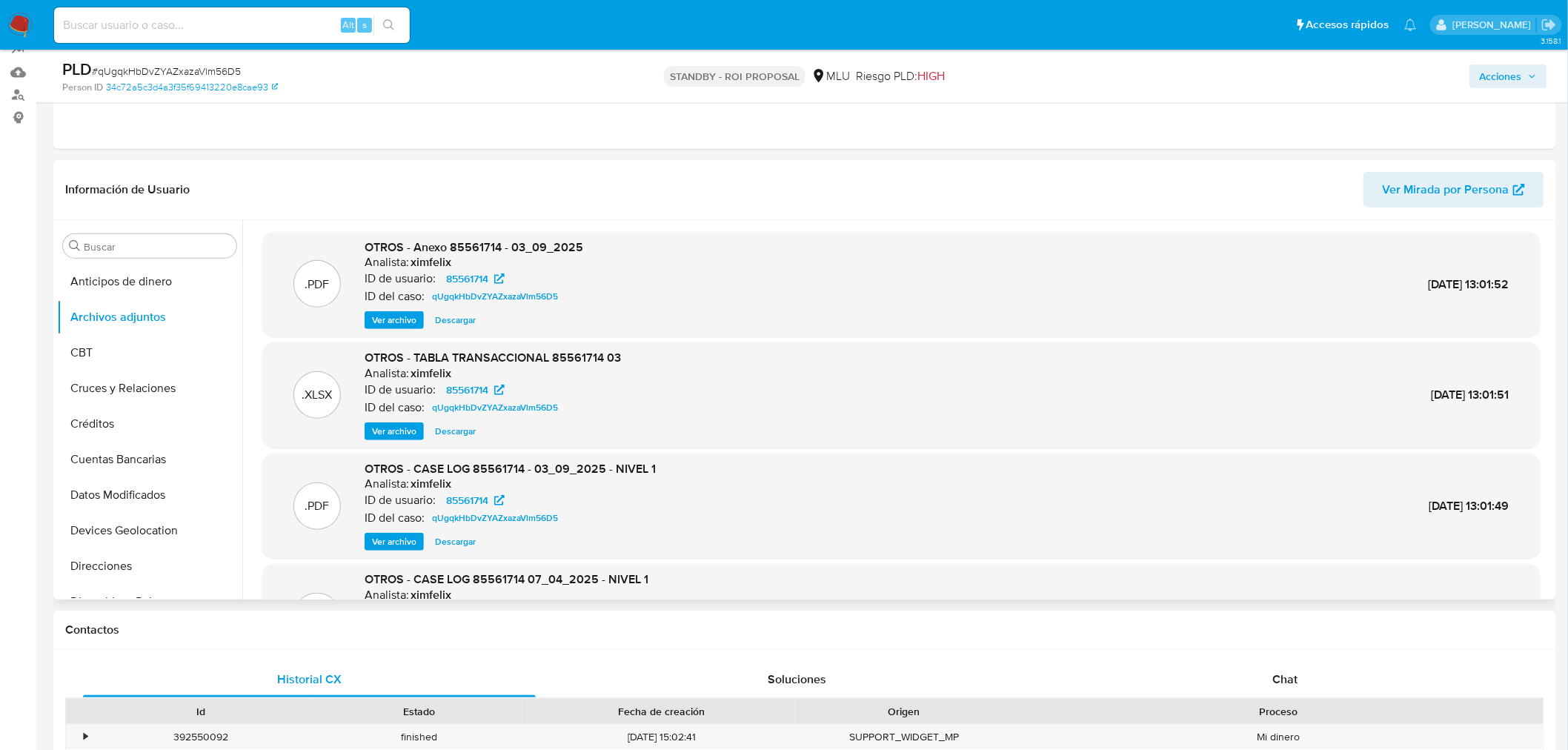
click at [392, 539] on span "Ver archivo" at bounding box center [394, 541] width 45 height 15
